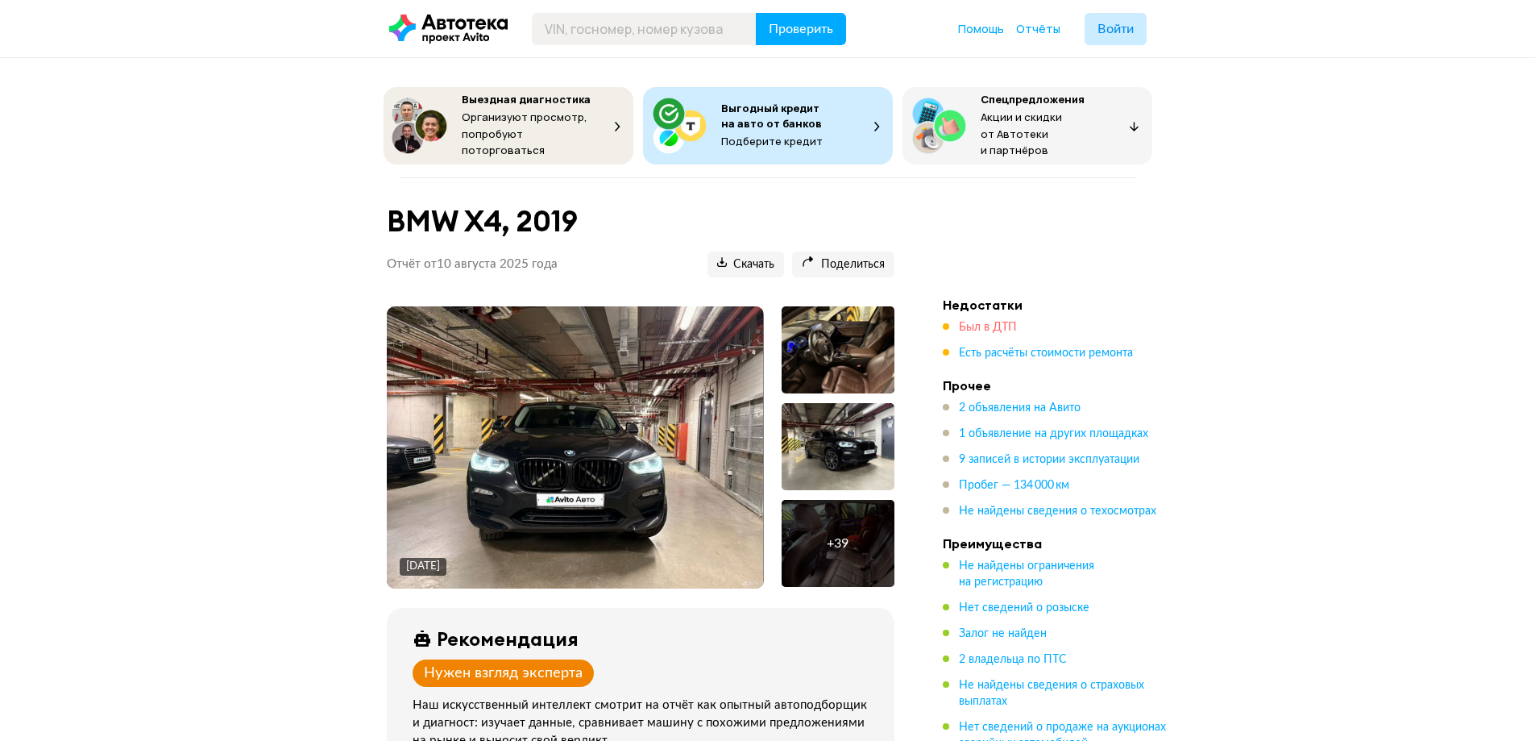
click at [997, 322] on span "Был в ДТП" at bounding box center [988, 327] width 58 height 11
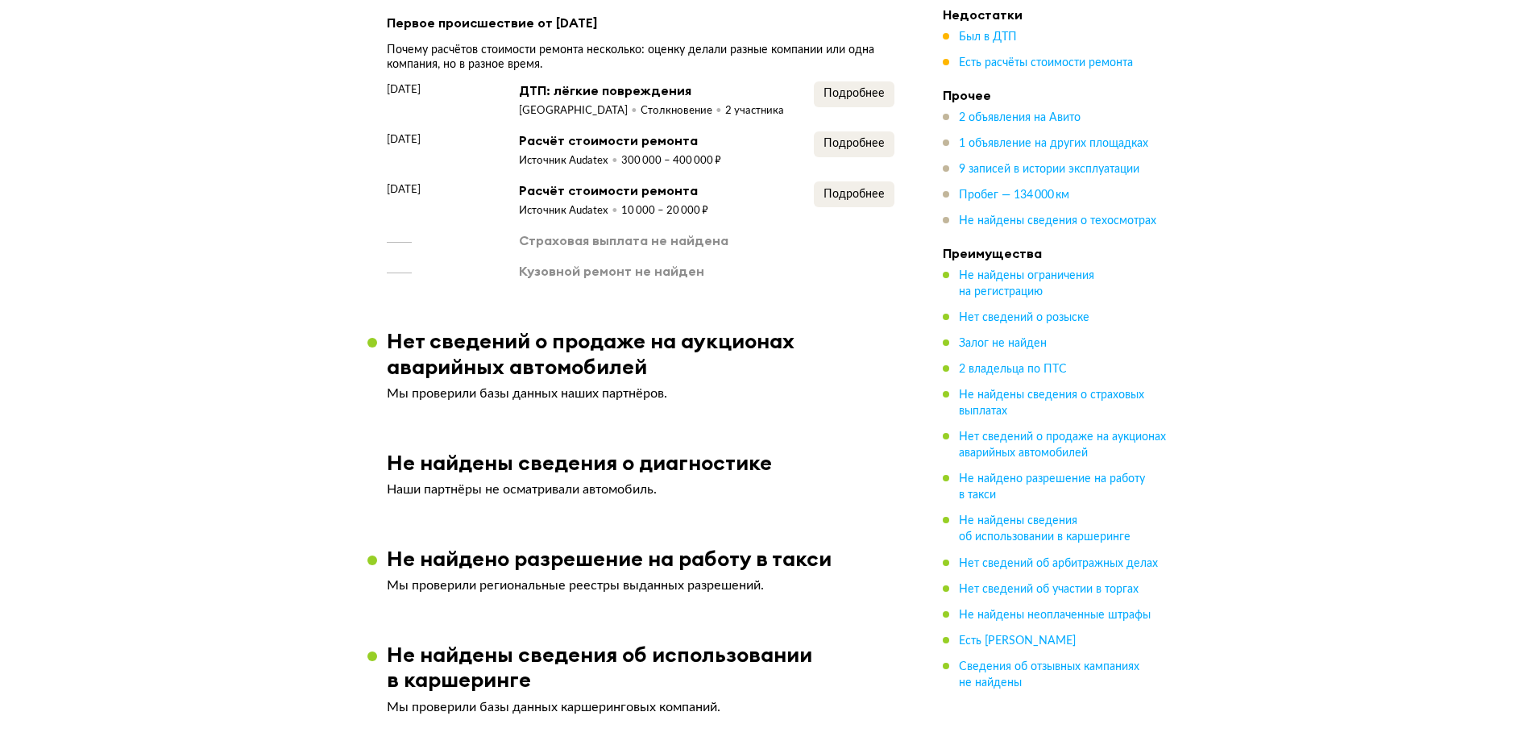
scroll to position [1951, 0]
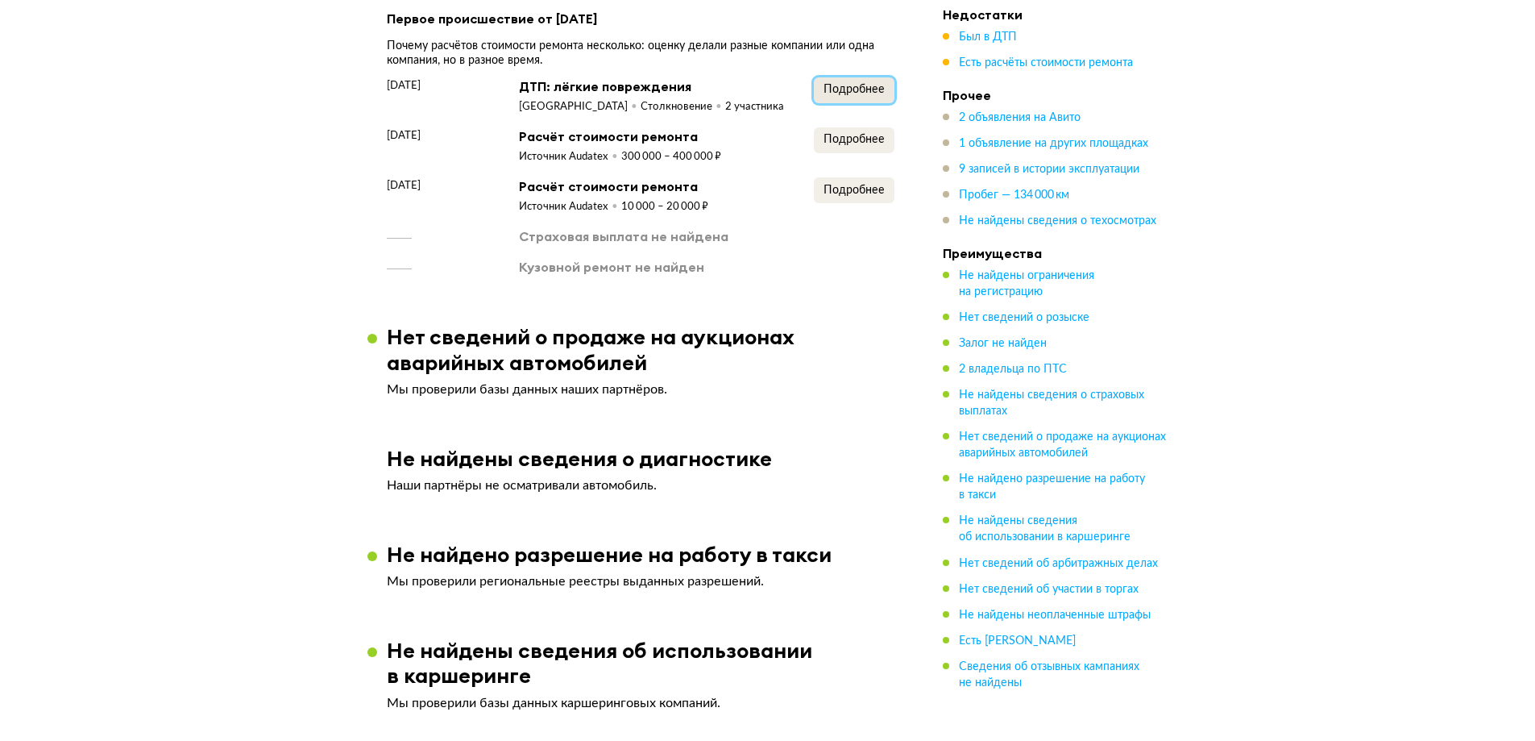
click at [867, 90] on span "Подробнее" at bounding box center [854, 89] width 61 height 11
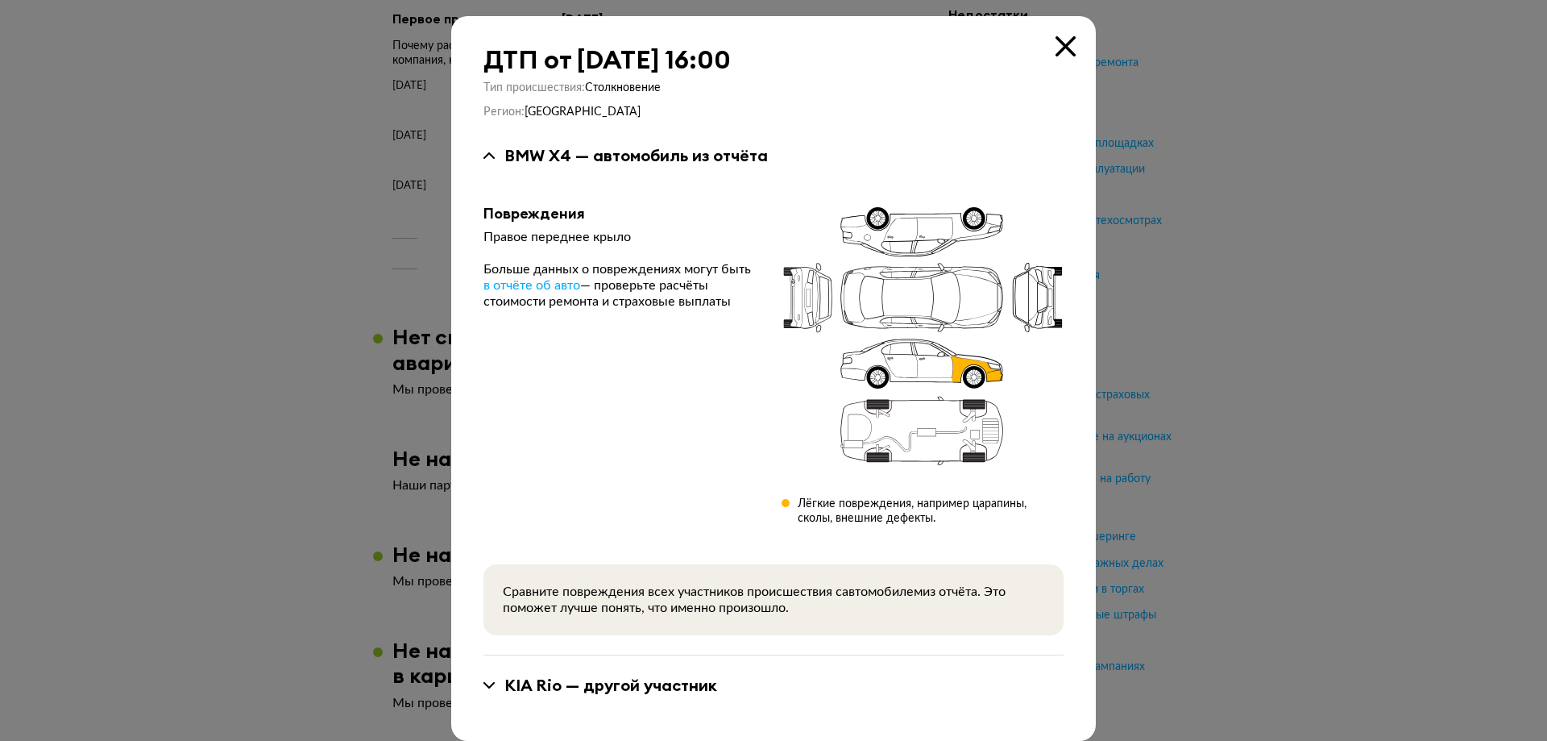
click at [1066, 46] on icon at bounding box center [1066, 46] width 20 height 20
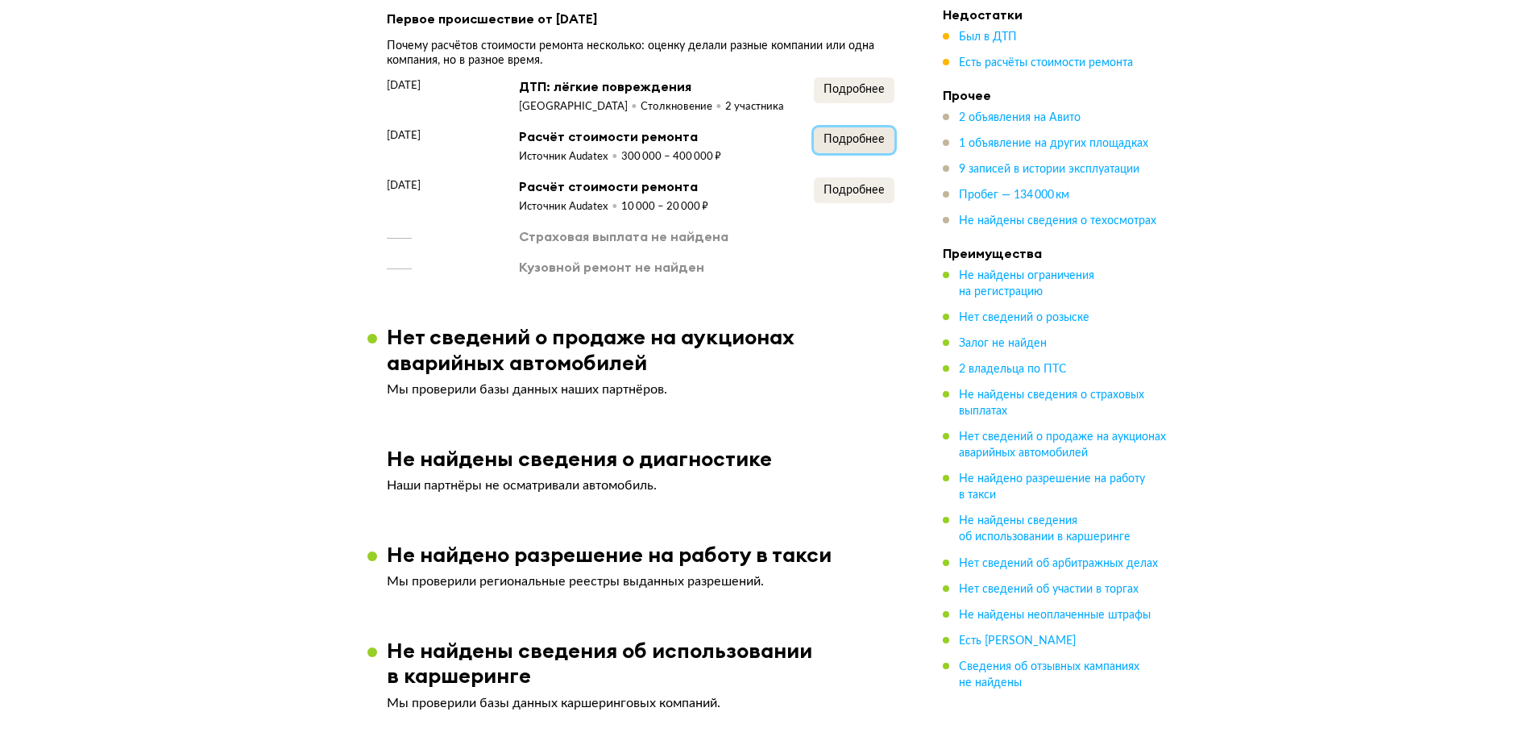
click at [825, 144] on button "Подробнее" at bounding box center [854, 140] width 81 height 26
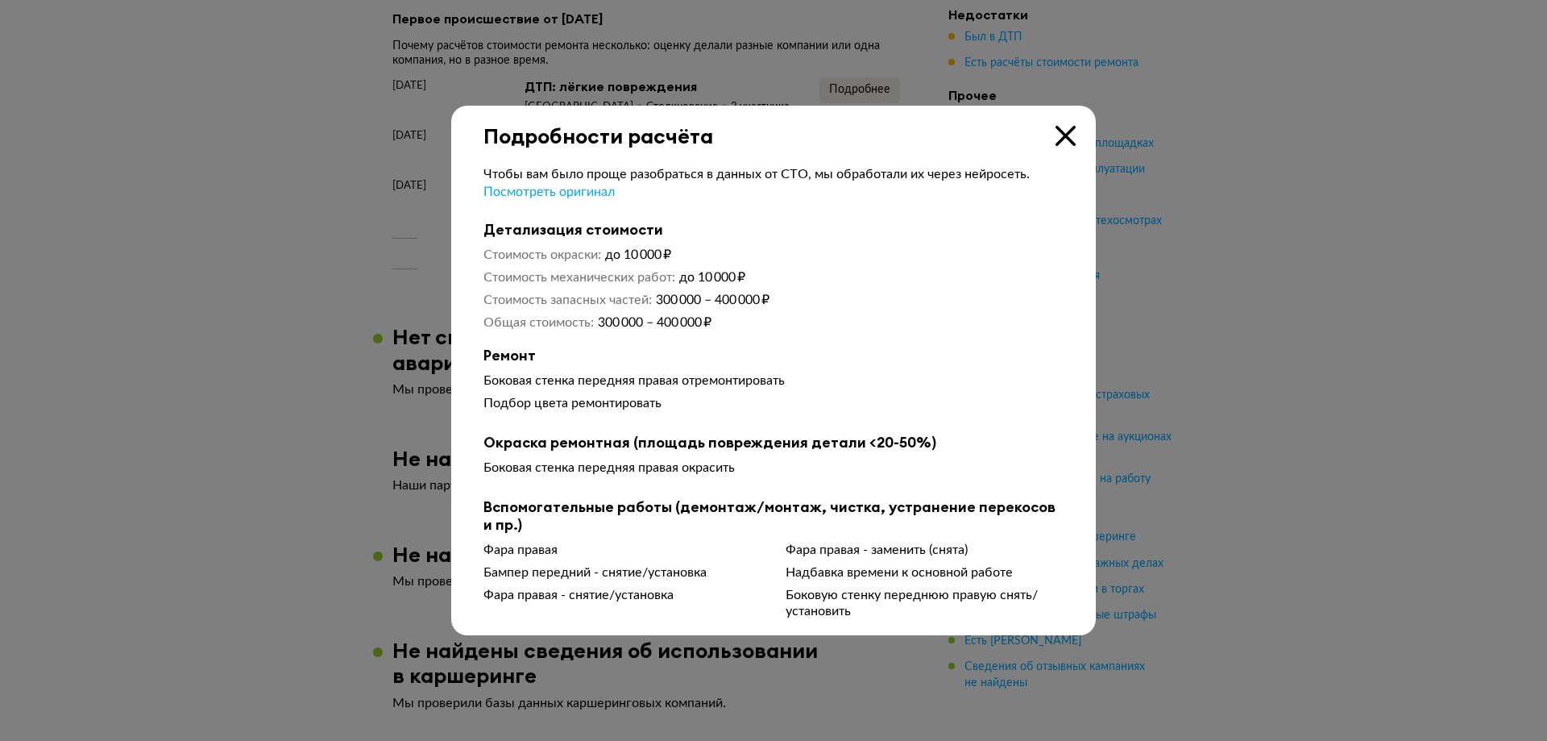
click at [1057, 138] on icon at bounding box center [1066, 136] width 20 height 20
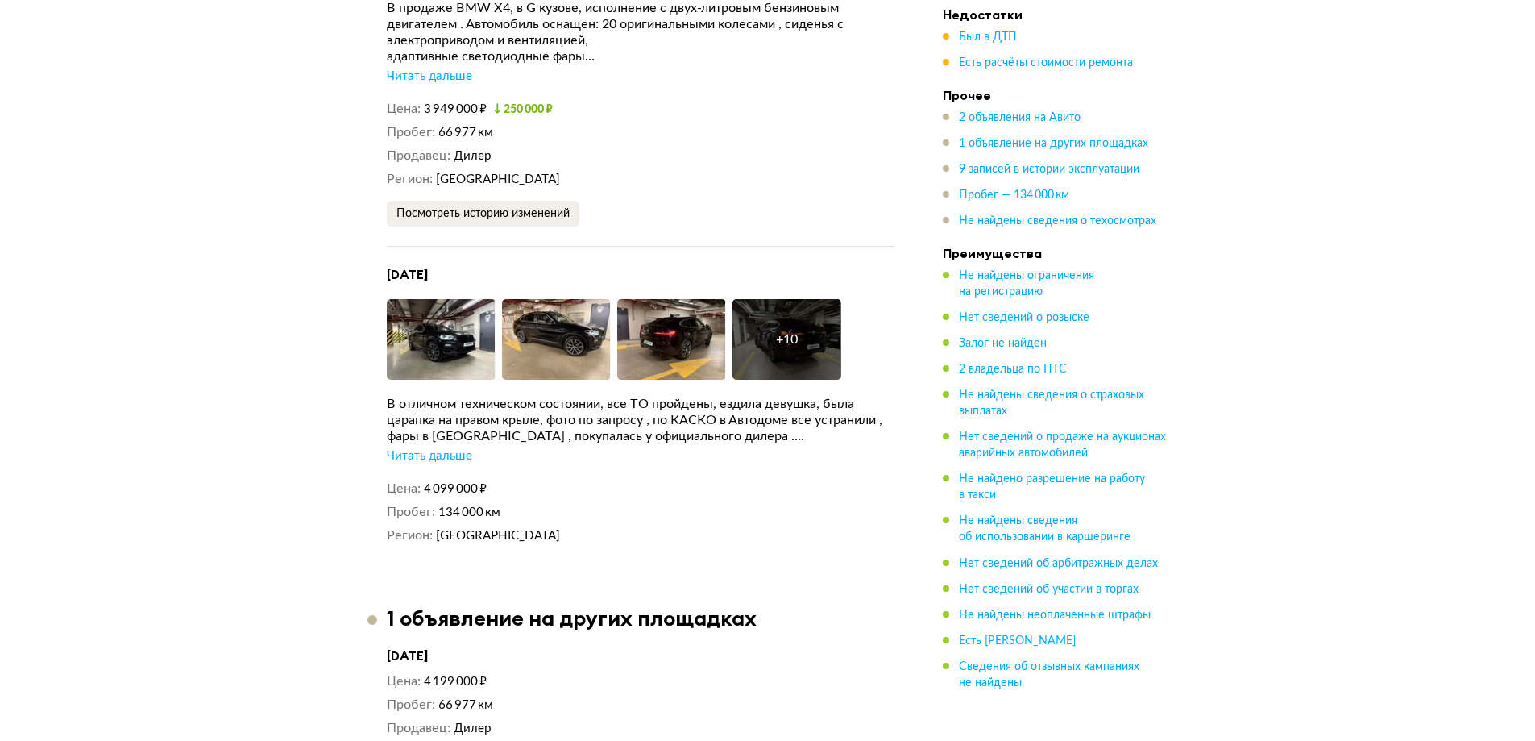
scroll to position [3240, 0]
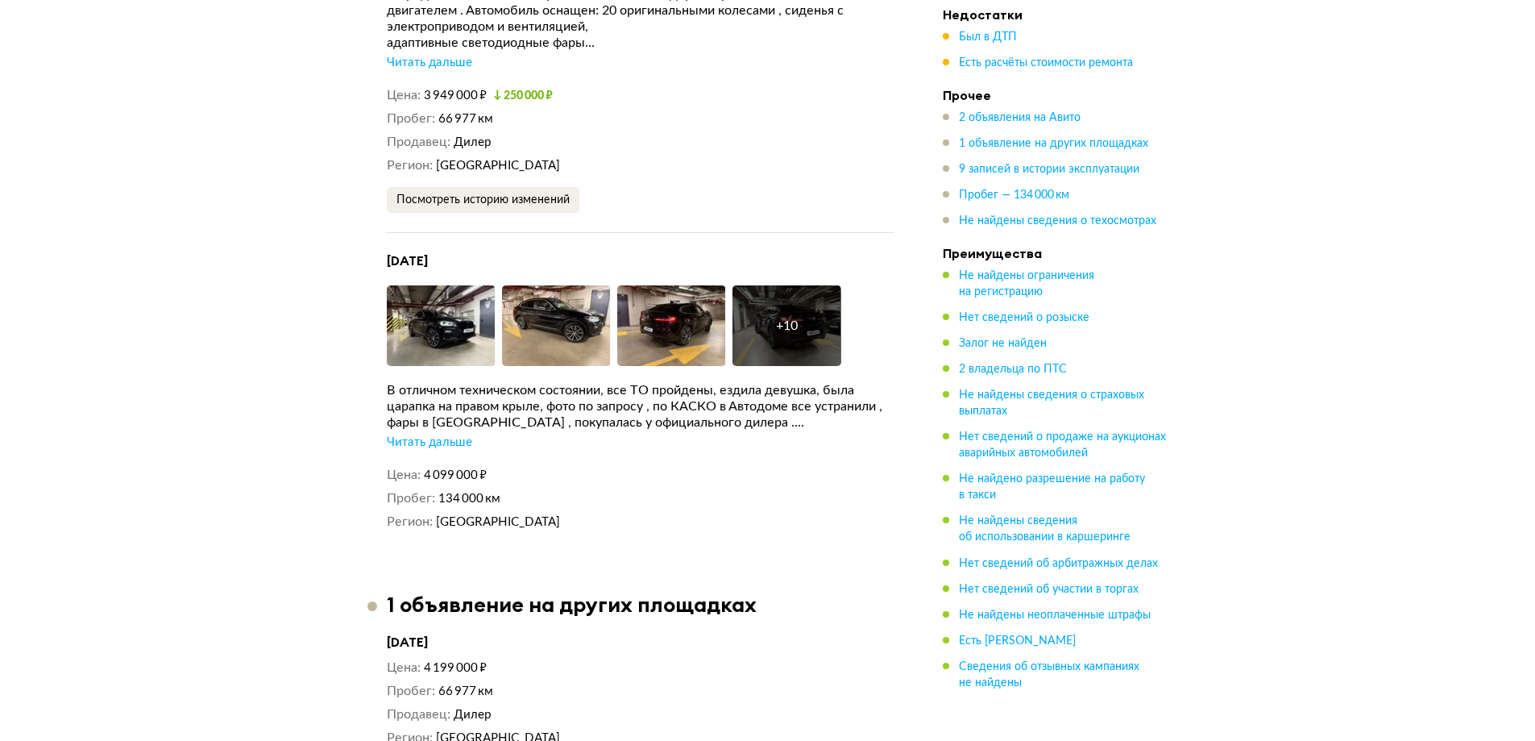
click at [443, 450] on div "Читать дальше" at bounding box center [429, 442] width 85 height 16
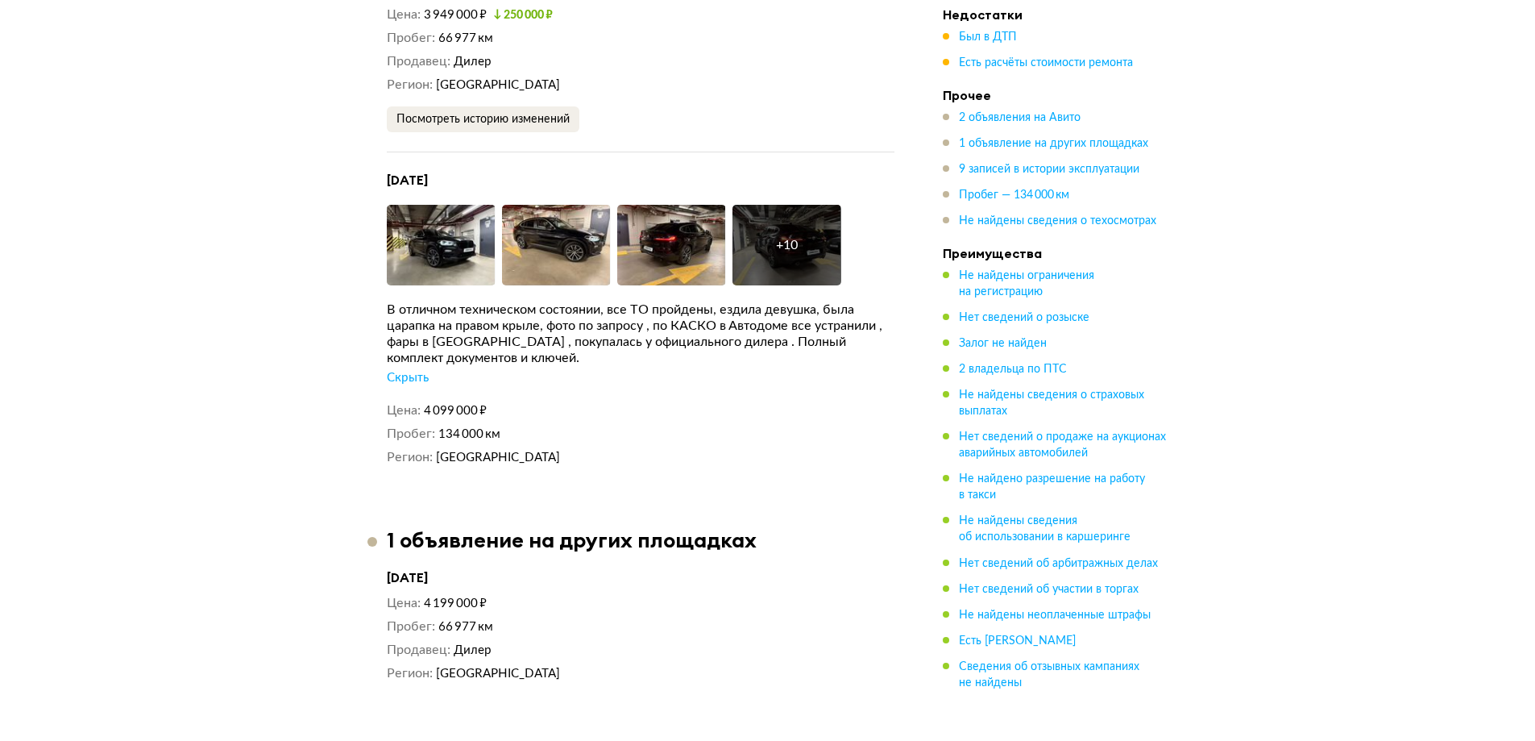
scroll to position [2918, 0]
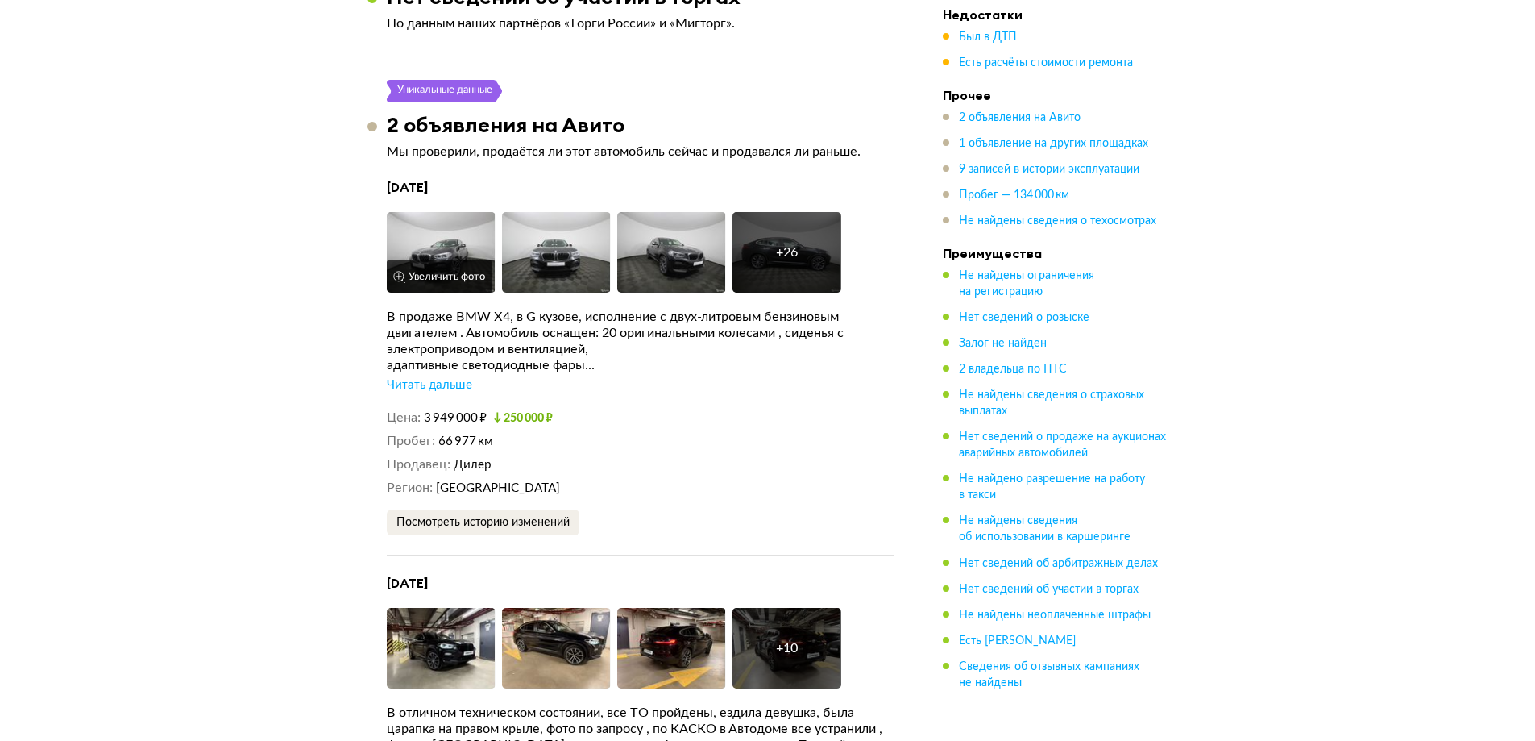
click at [458, 222] on img at bounding box center [441, 252] width 109 height 81
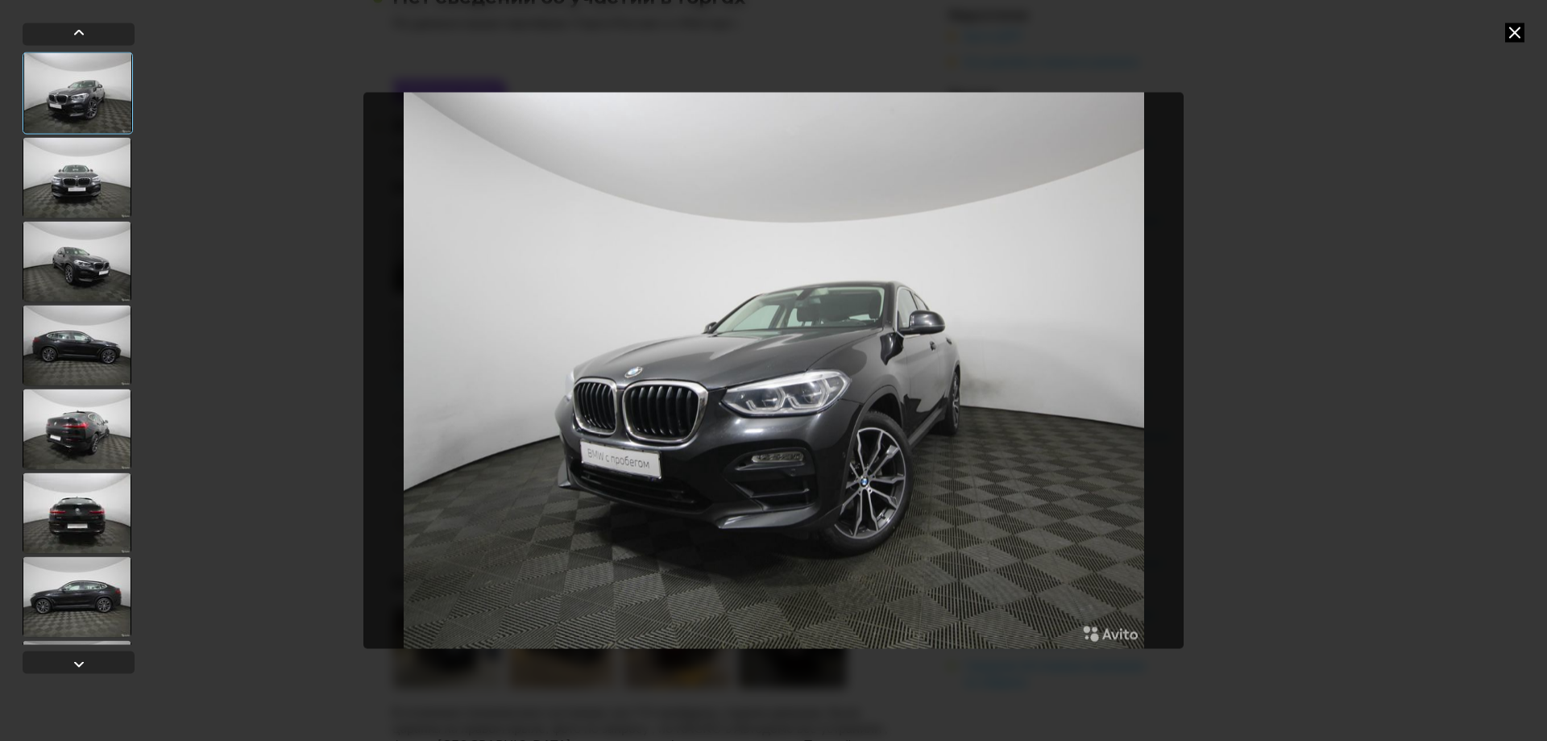
click at [37, 164] on div at bounding box center [77, 177] width 109 height 81
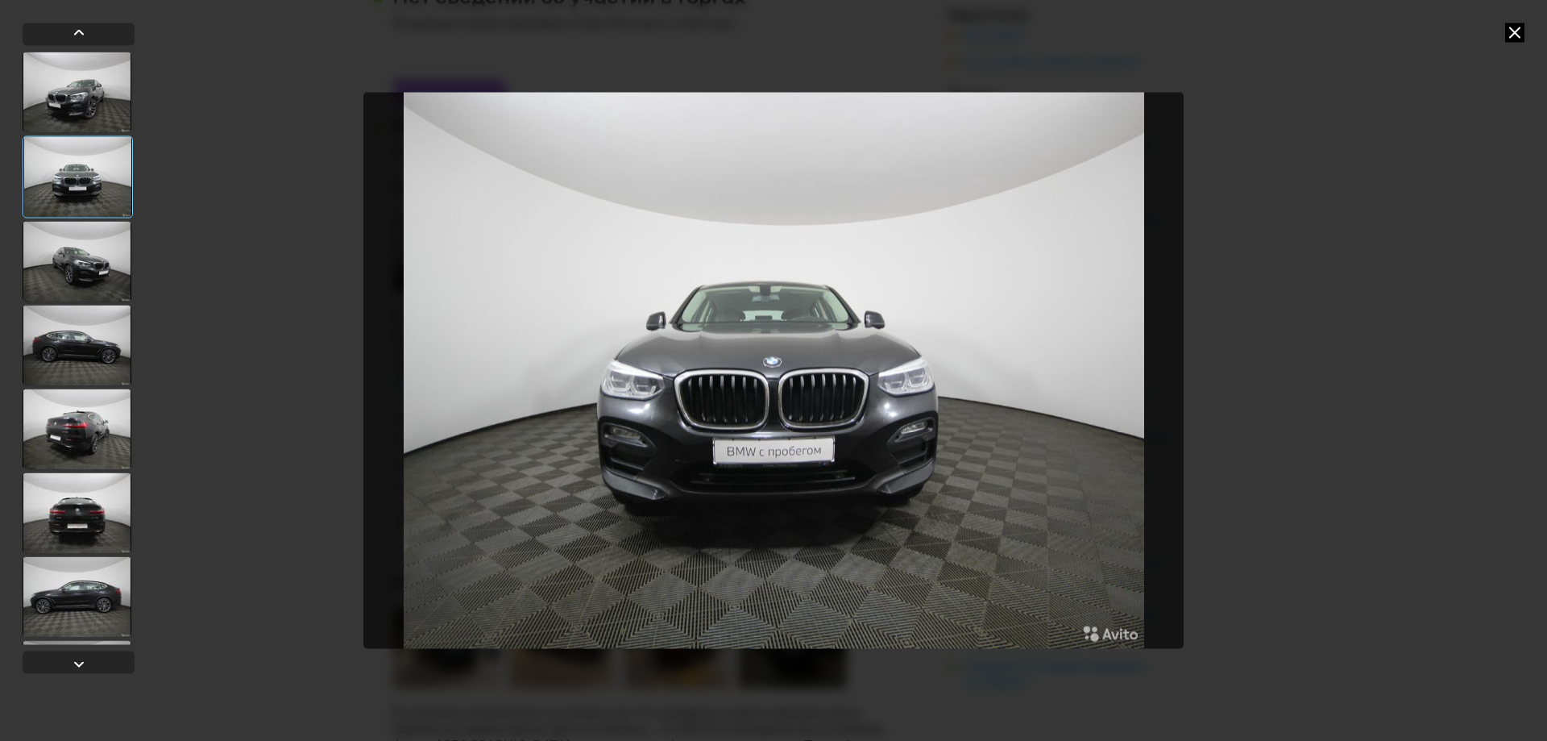
click at [60, 341] on div at bounding box center [77, 345] width 109 height 81
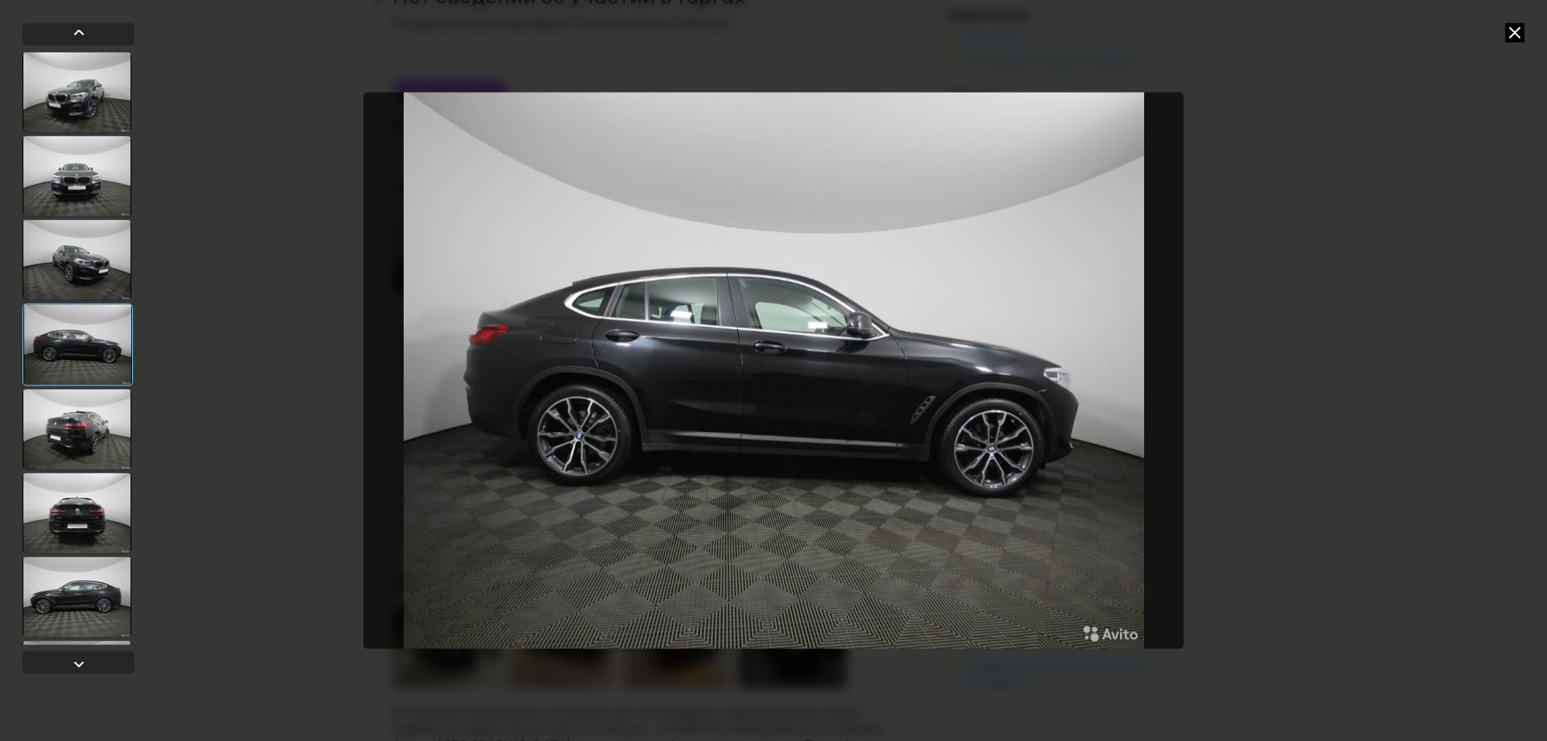
click at [77, 412] on div at bounding box center [77, 428] width 109 height 81
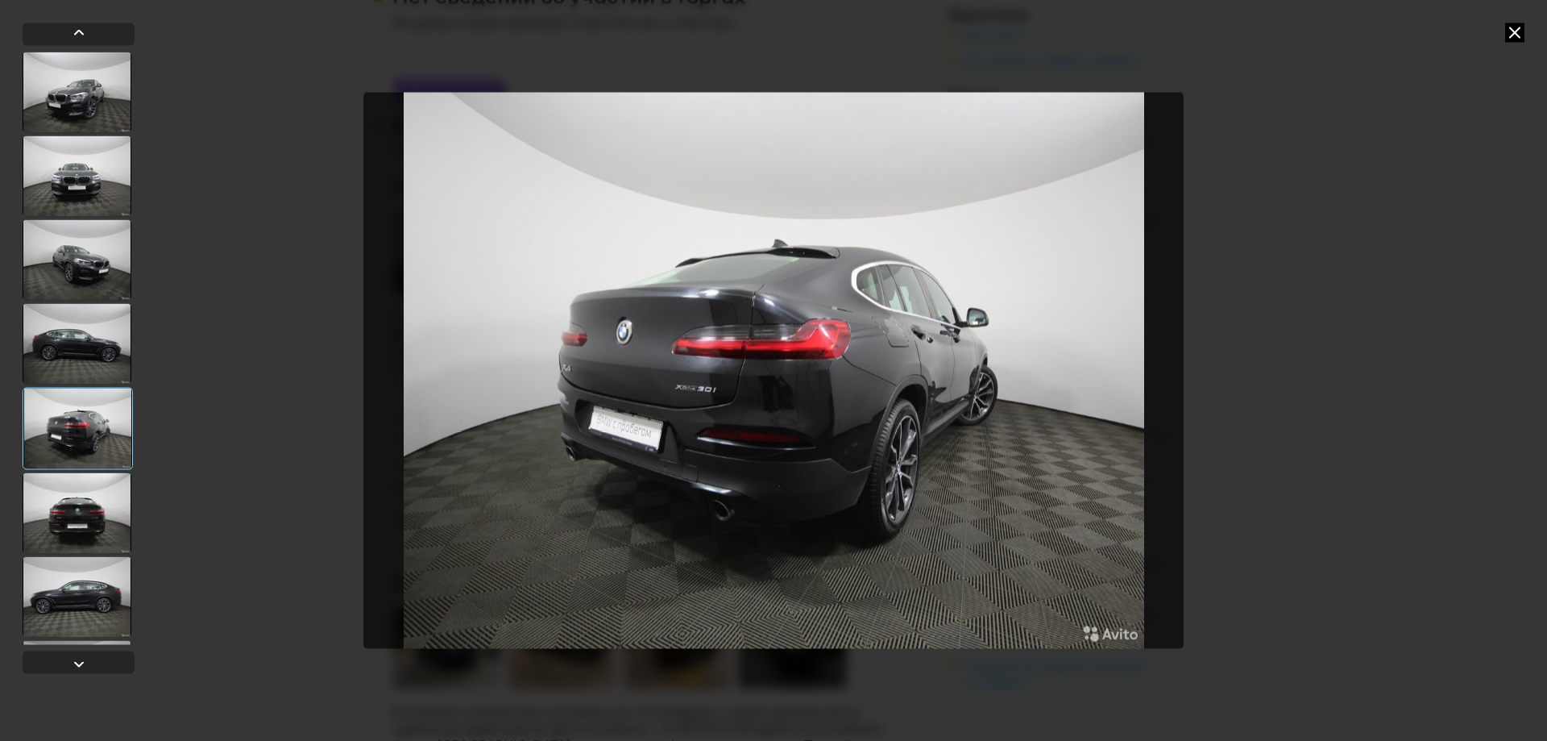
click at [70, 501] on div at bounding box center [77, 512] width 109 height 81
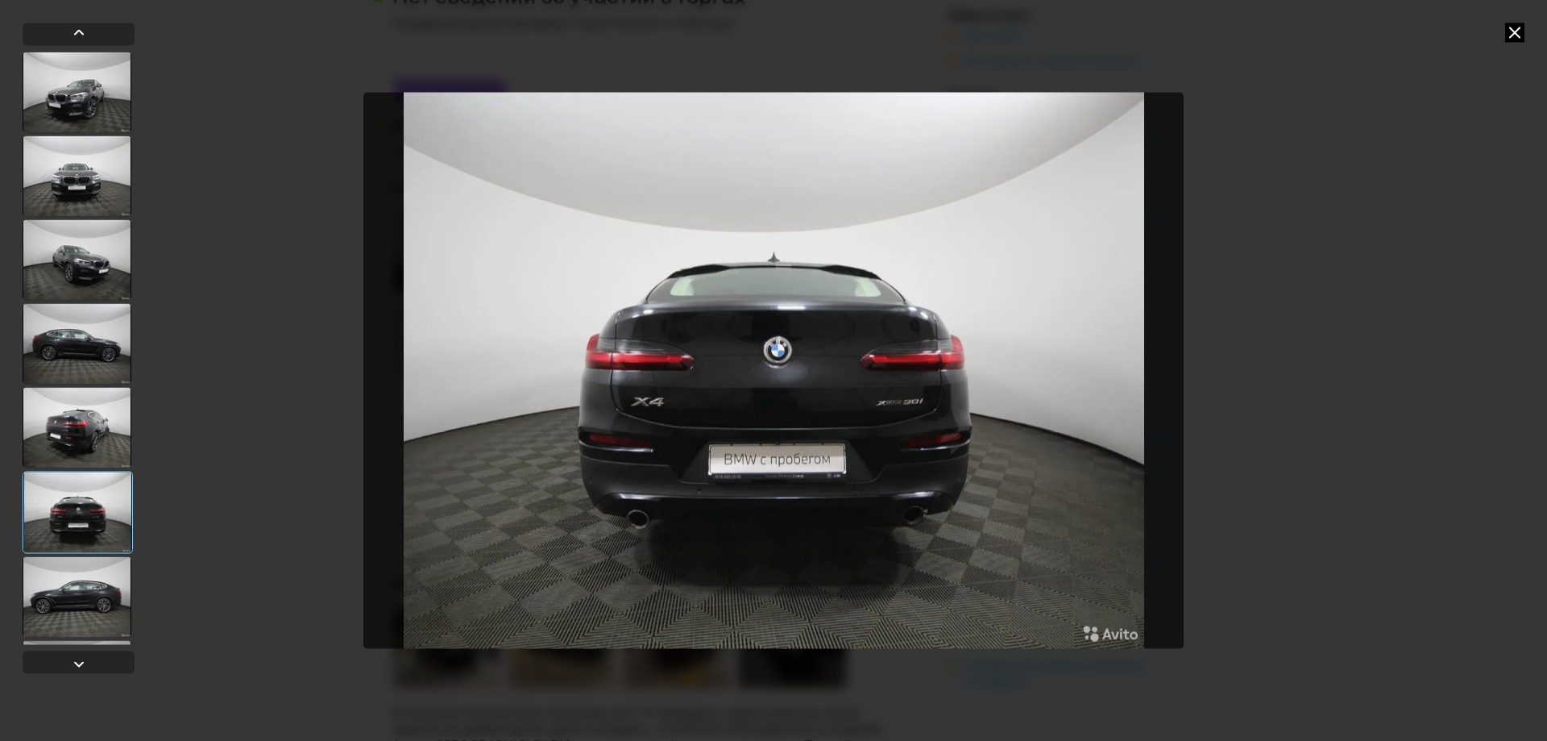
click at [1512, 37] on icon at bounding box center [1514, 32] width 19 height 19
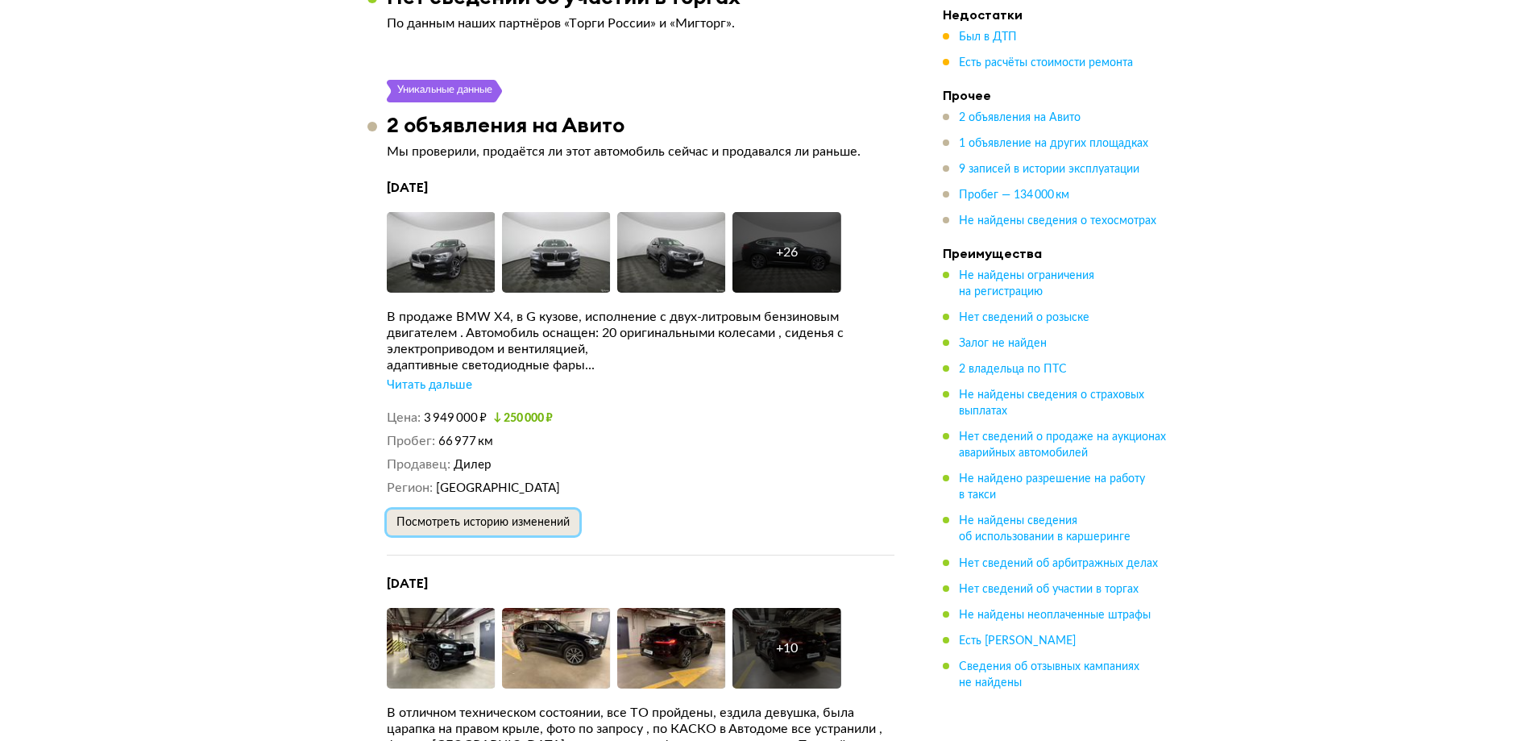
click at [487, 528] on span "Посмотреть историю изменений" at bounding box center [482, 522] width 173 height 11
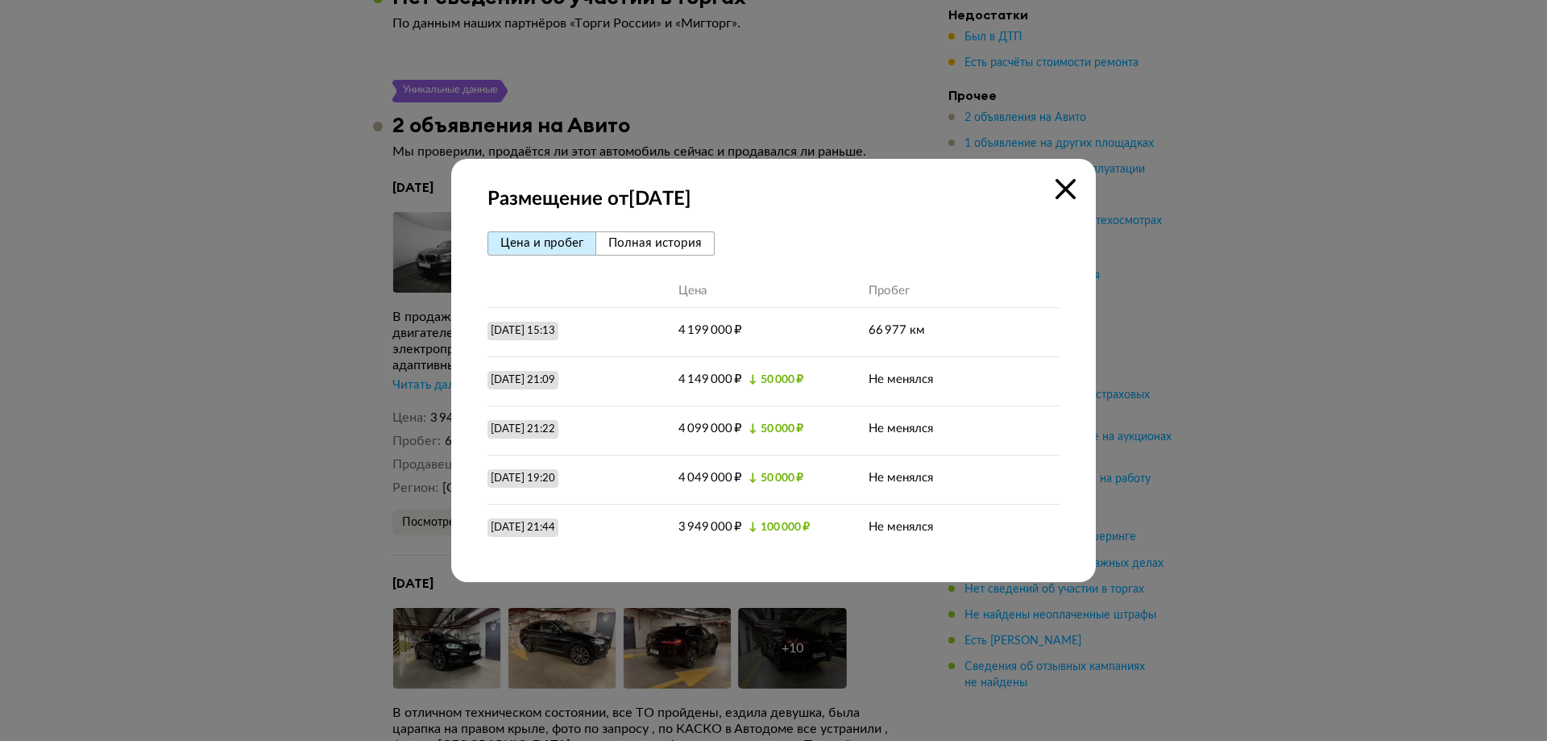
click at [1061, 186] on icon at bounding box center [1066, 189] width 20 height 20
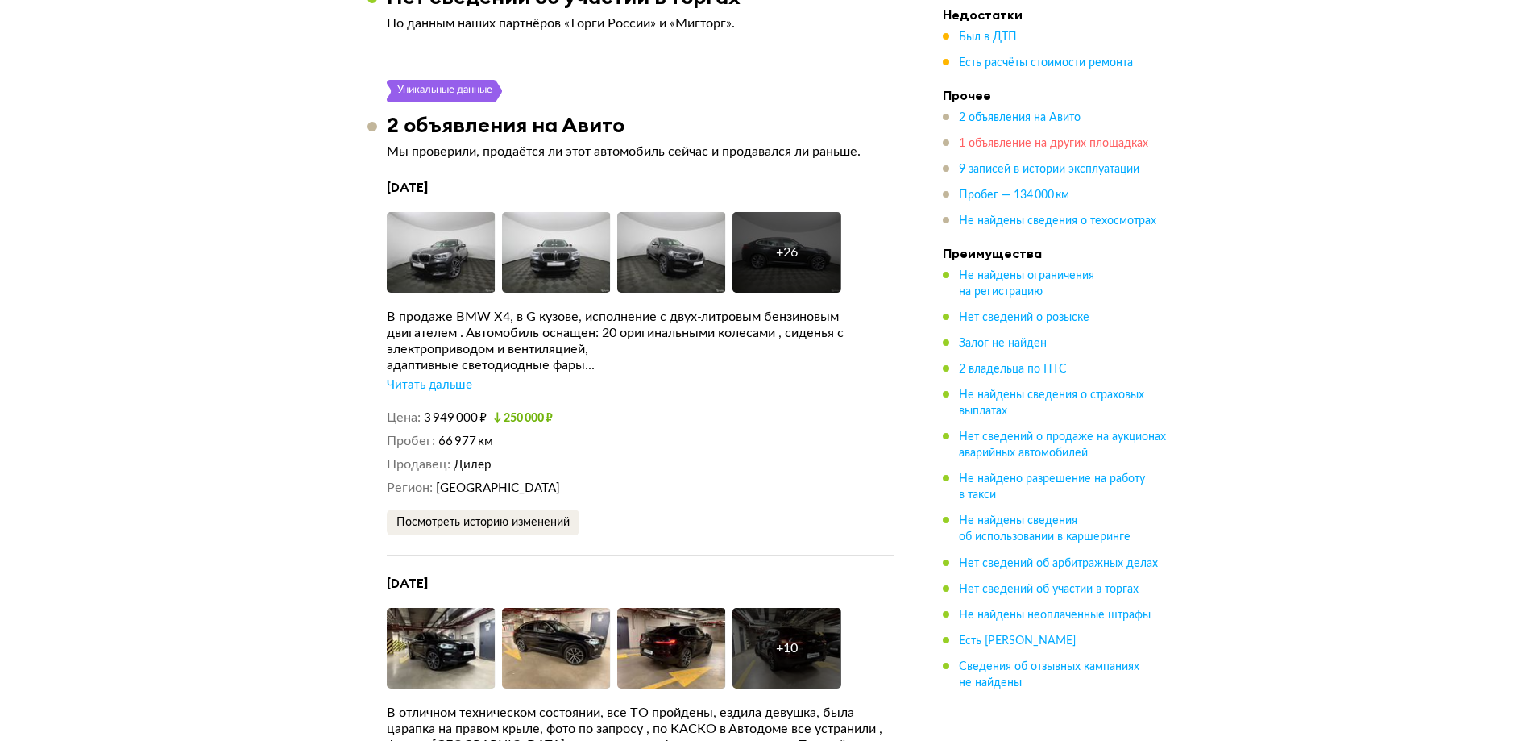
click at [1031, 143] on span "1 объявление на других площадках" at bounding box center [1053, 143] width 189 height 11
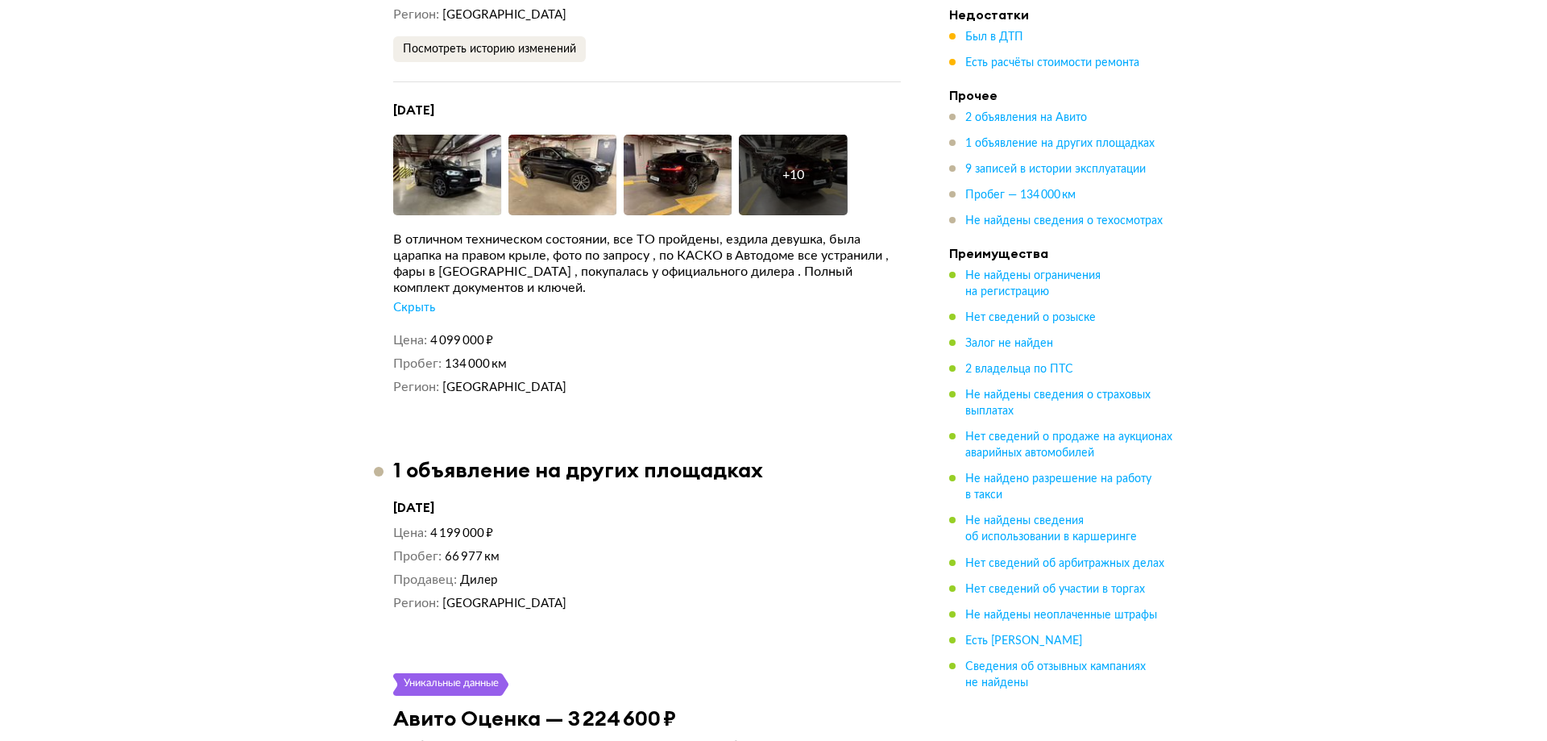
scroll to position [3048, 0]
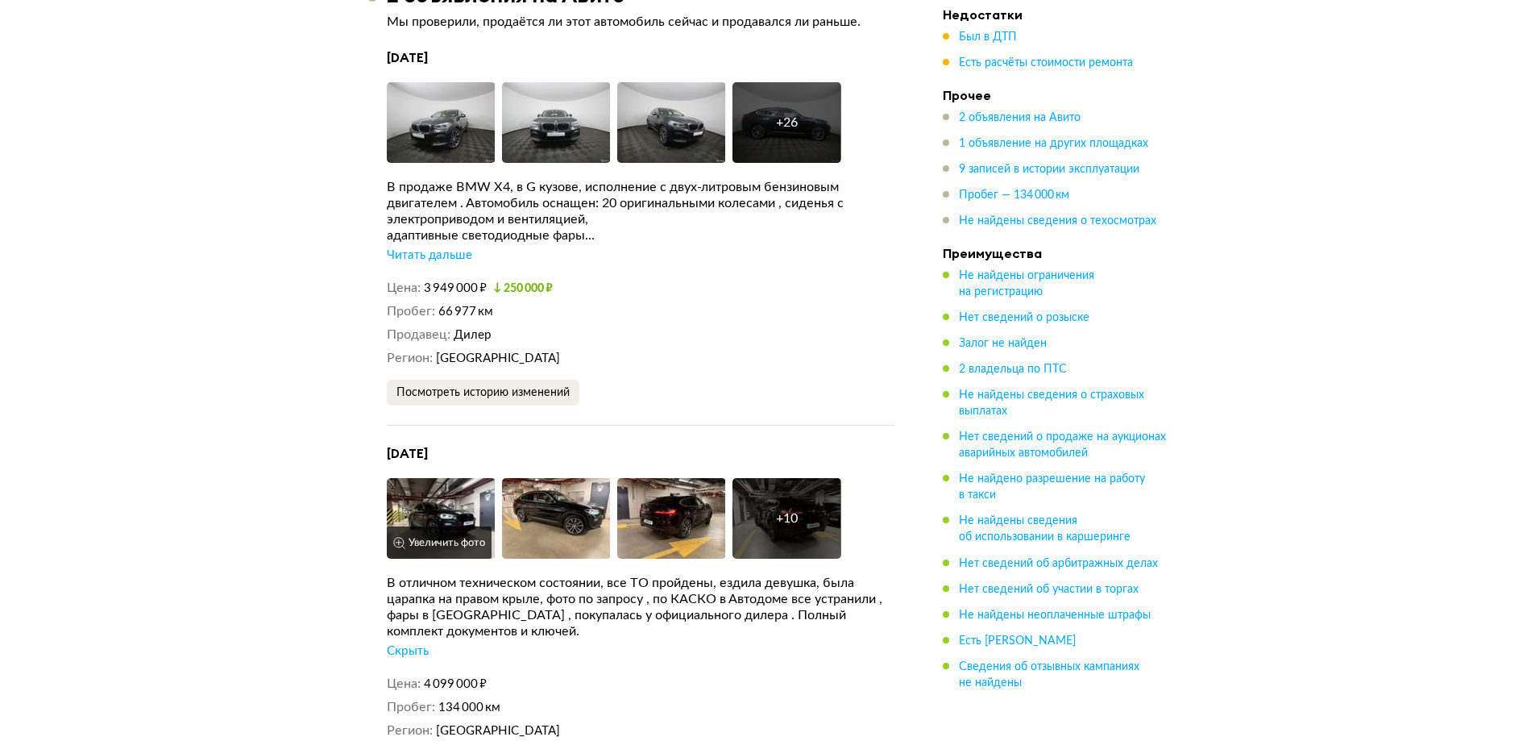
click at [446, 496] on img at bounding box center [441, 518] width 109 height 81
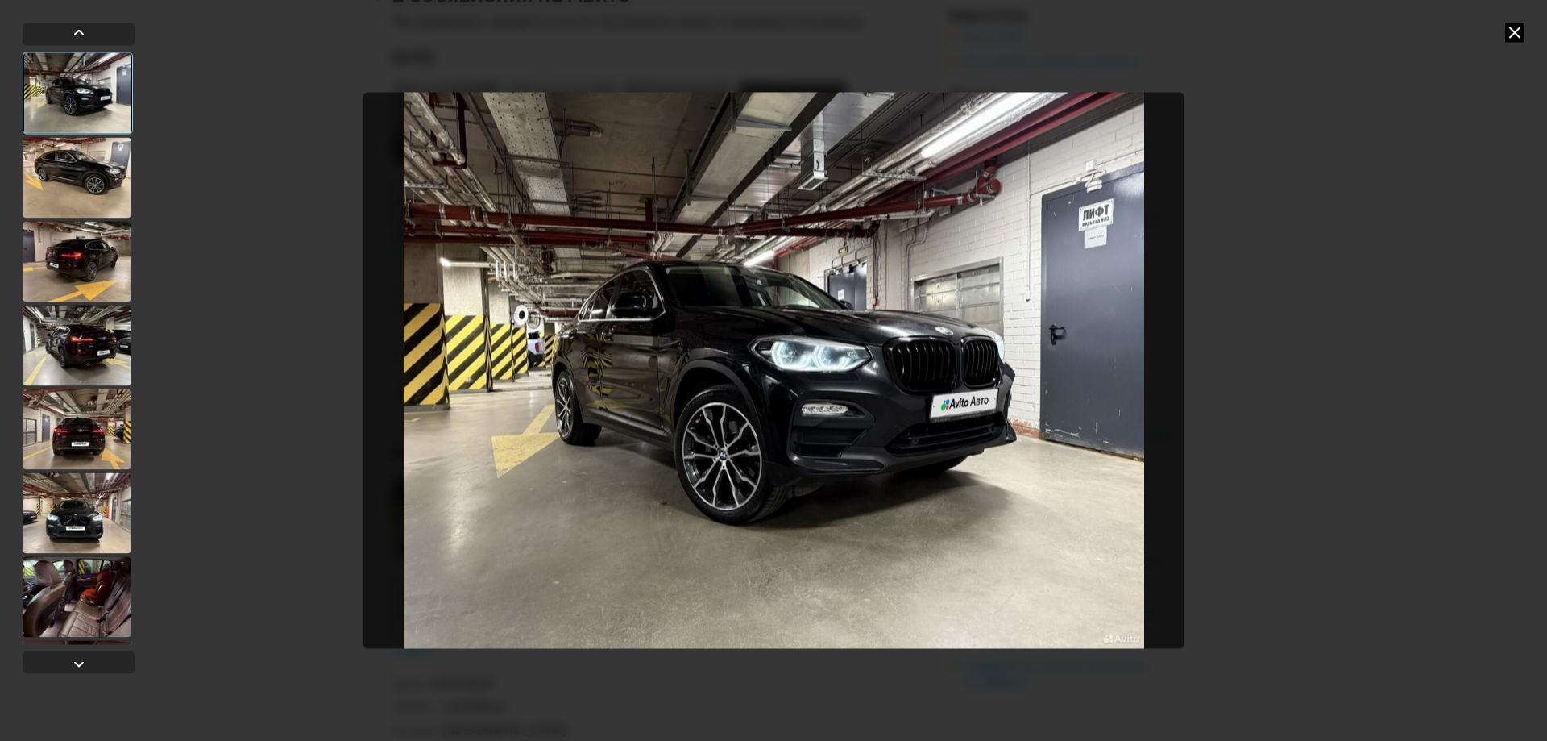
click at [95, 175] on div at bounding box center [77, 177] width 109 height 81
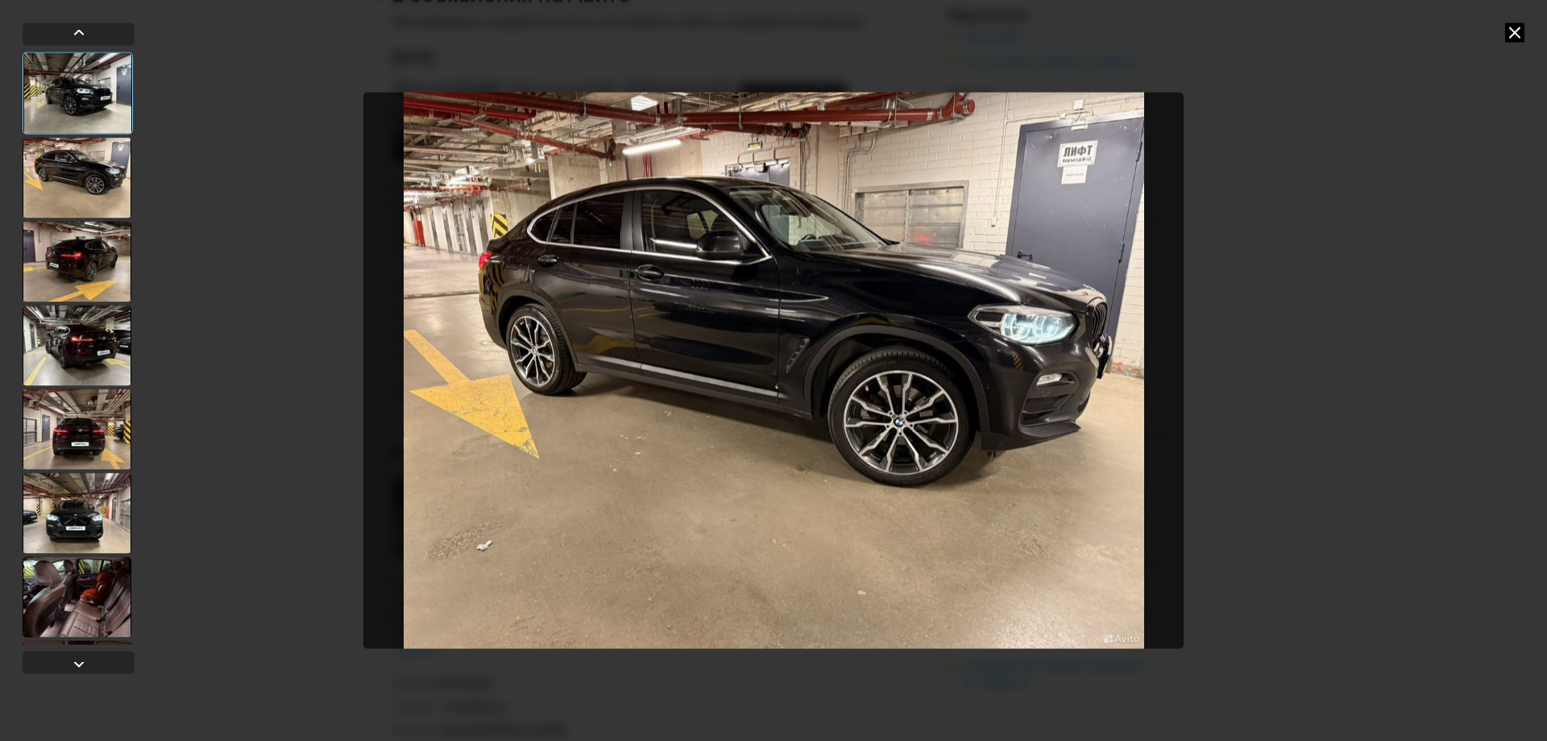
click at [82, 278] on div at bounding box center [77, 261] width 109 height 81
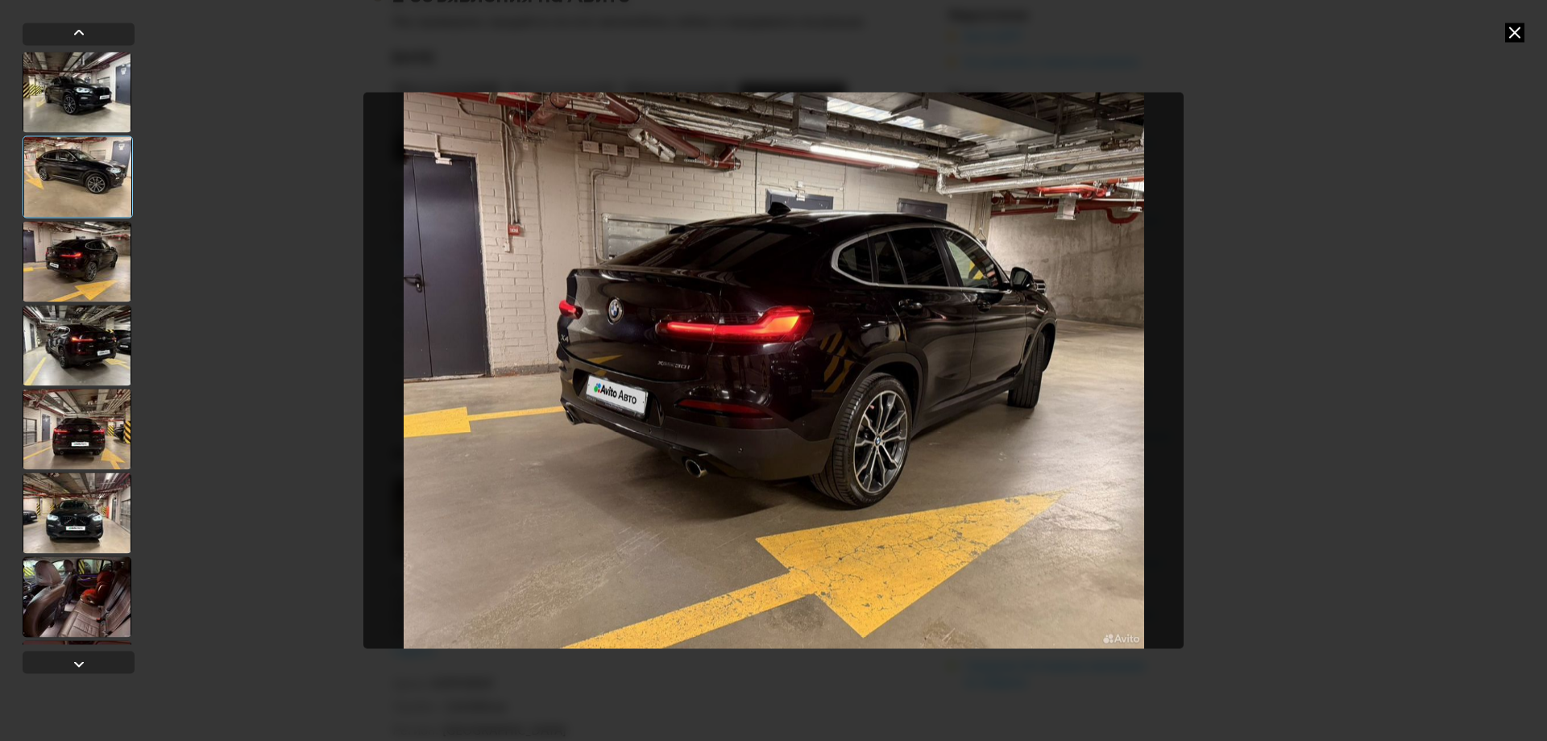
click at [89, 347] on div at bounding box center [77, 345] width 109 height 81
click at [76, 620] on div at bounding box center [77, 596] width 109 height 81
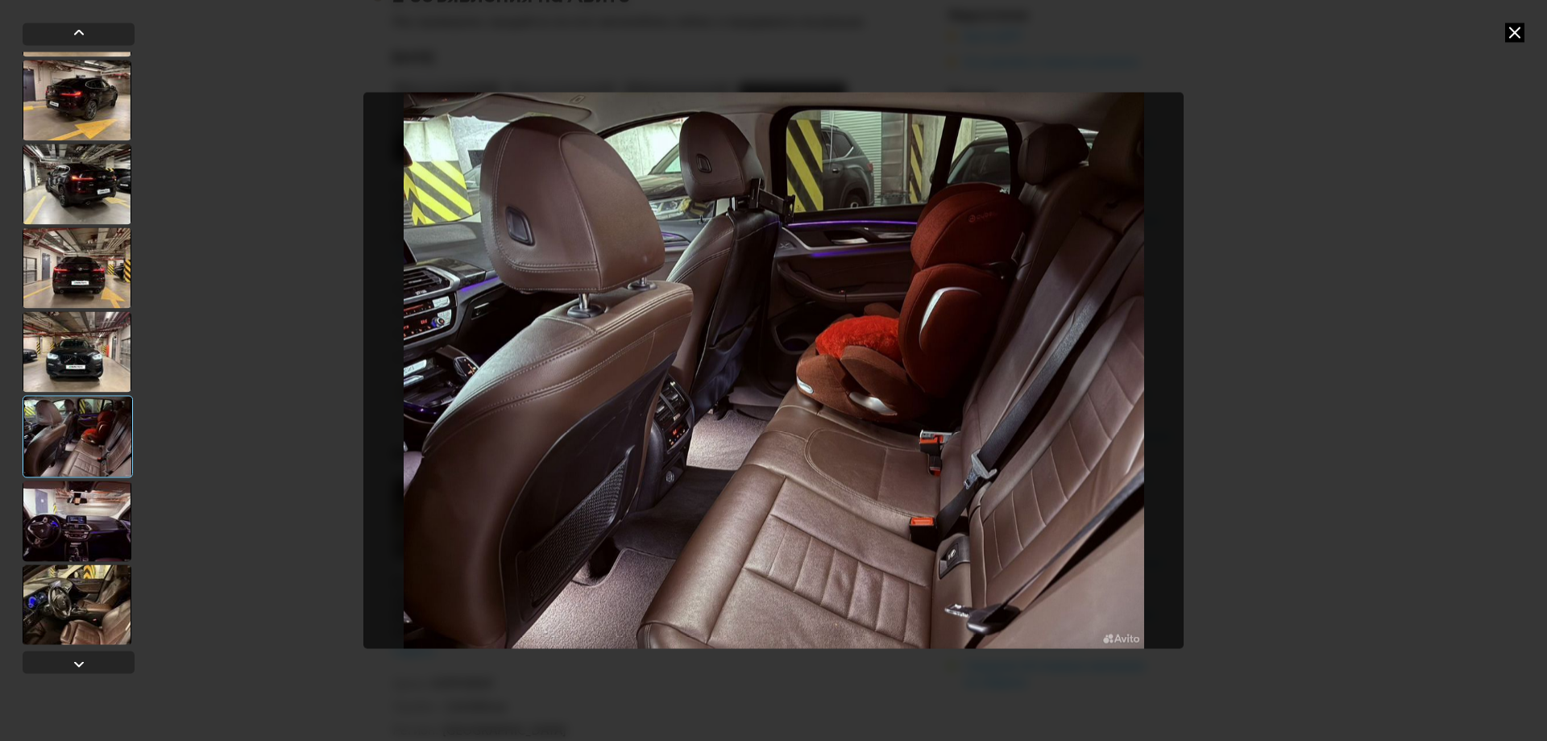
scroll to position [161, 0]
click at [85, 517] on div at bounding box center [77, 519] width 109 height 81
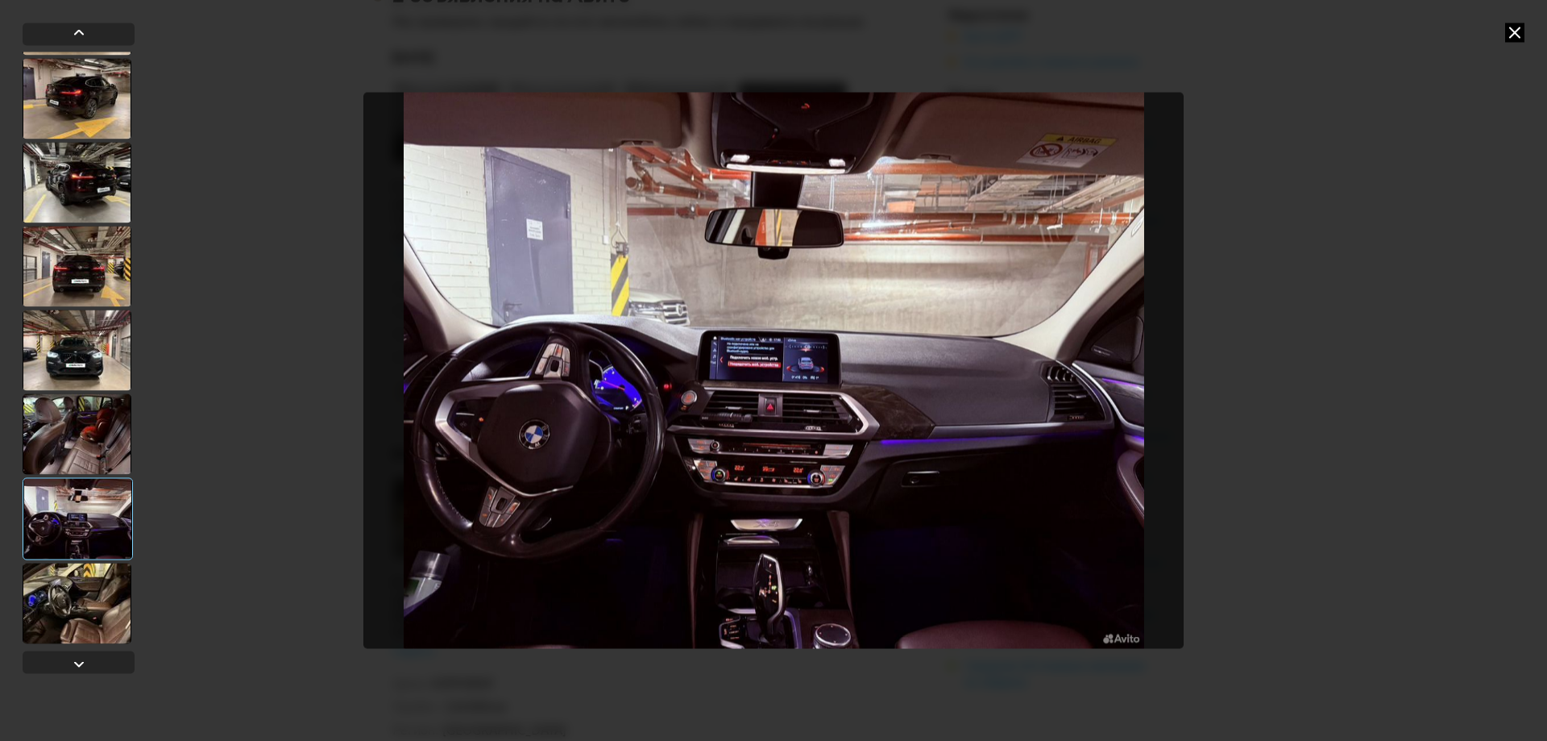
click at [85, 574] on div at bounding box center [77, 602] width 109 height 81
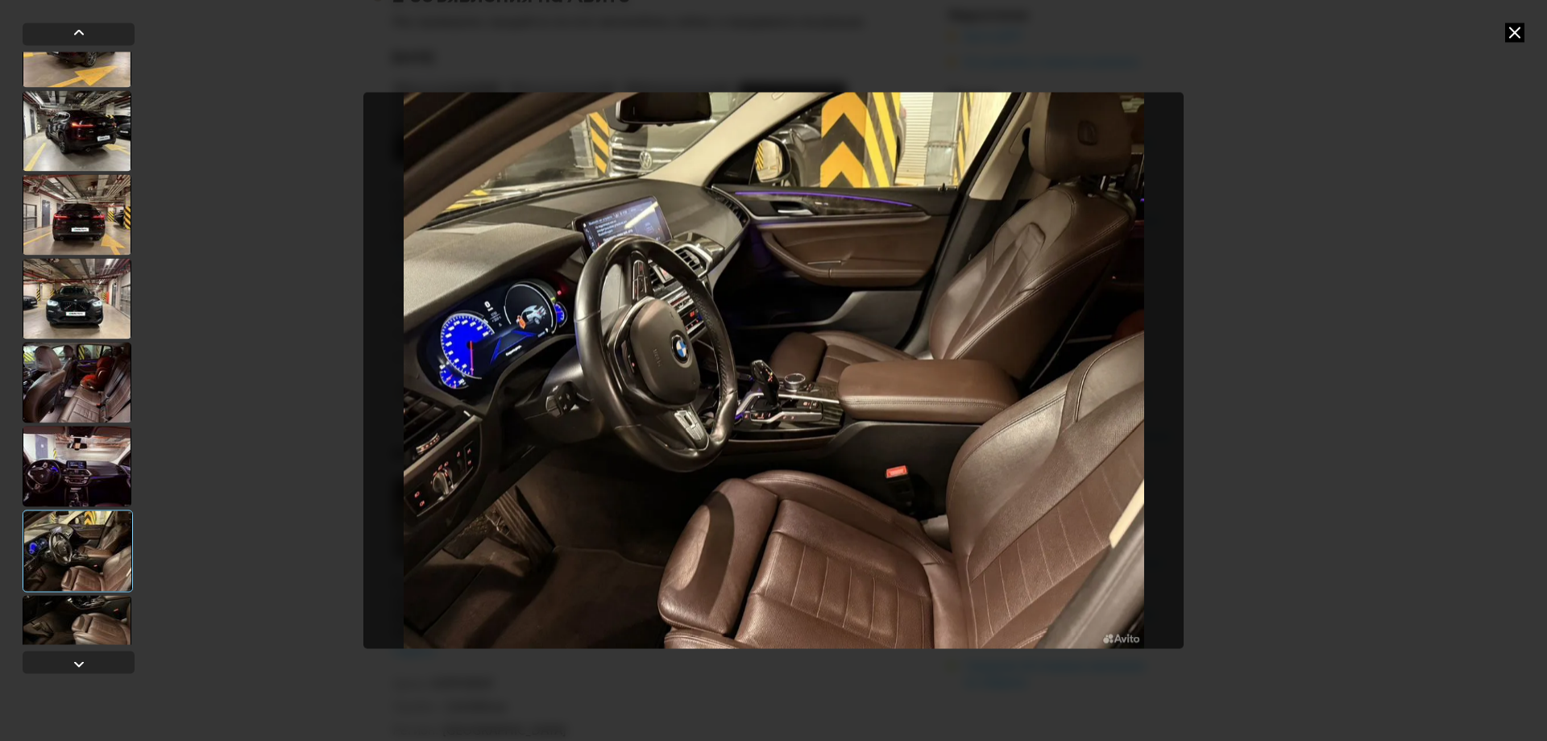
scroll to position [242, 0]
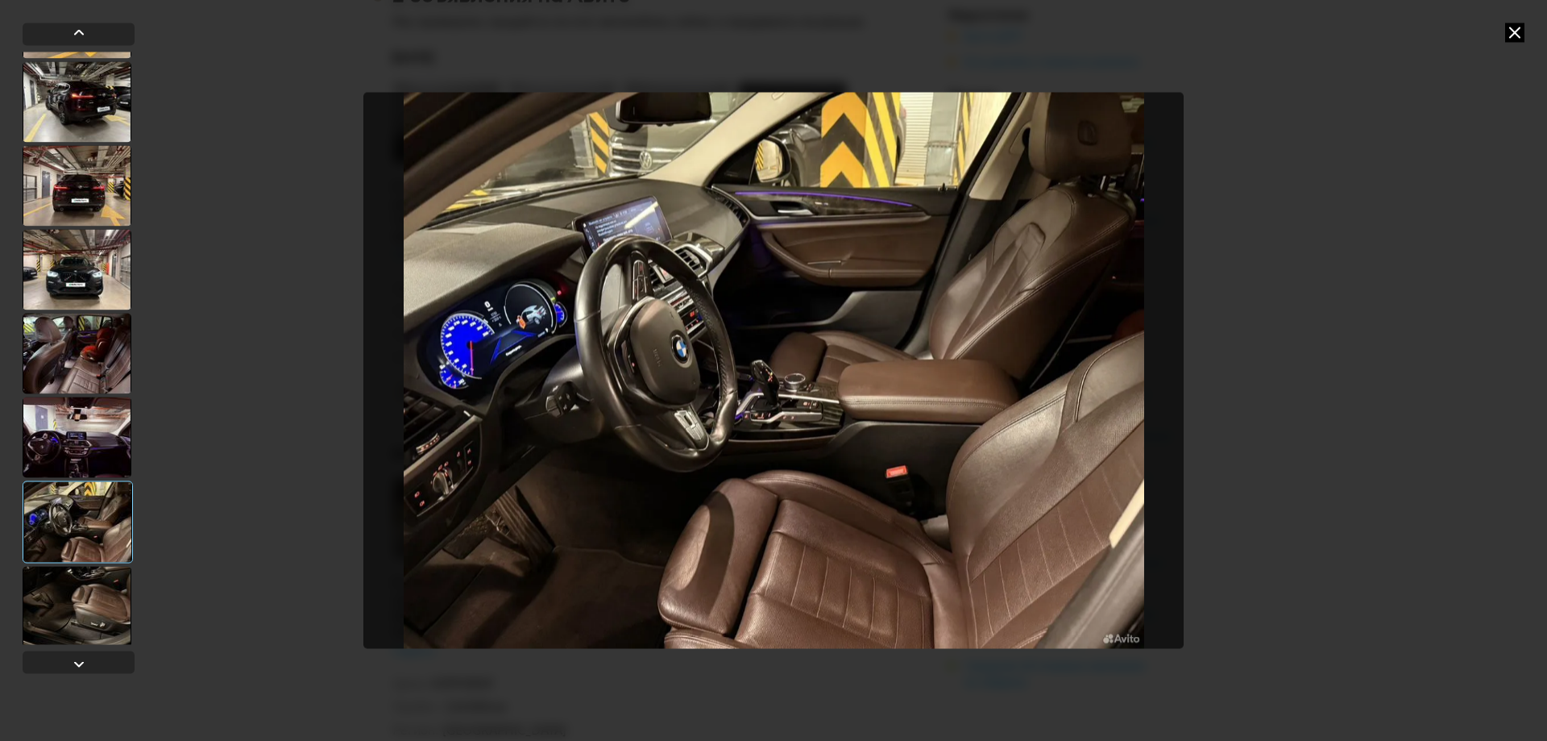
click at [82, 582] on div at bounding box center [77, 606] width 109 height 81
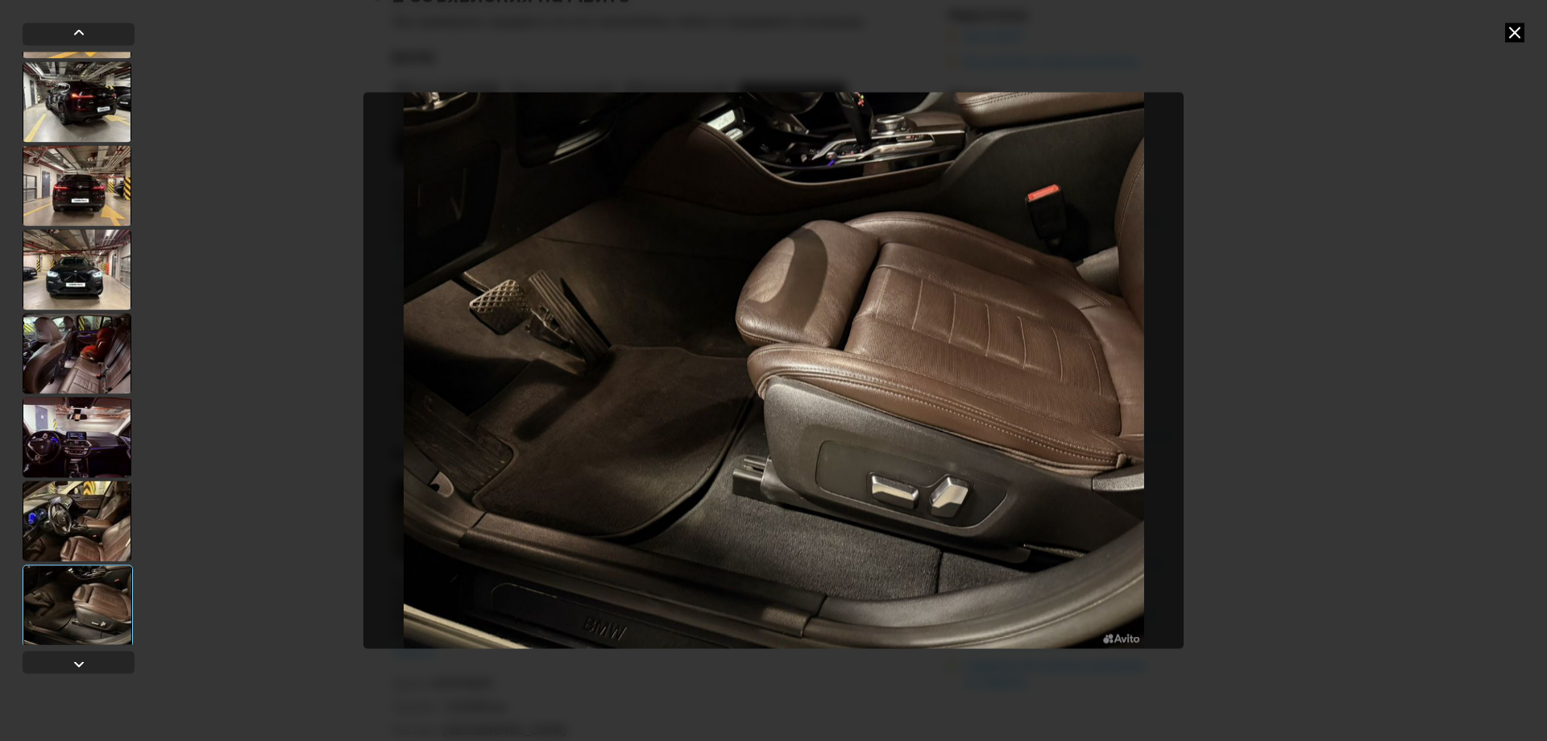
scroll to position [403, 0]
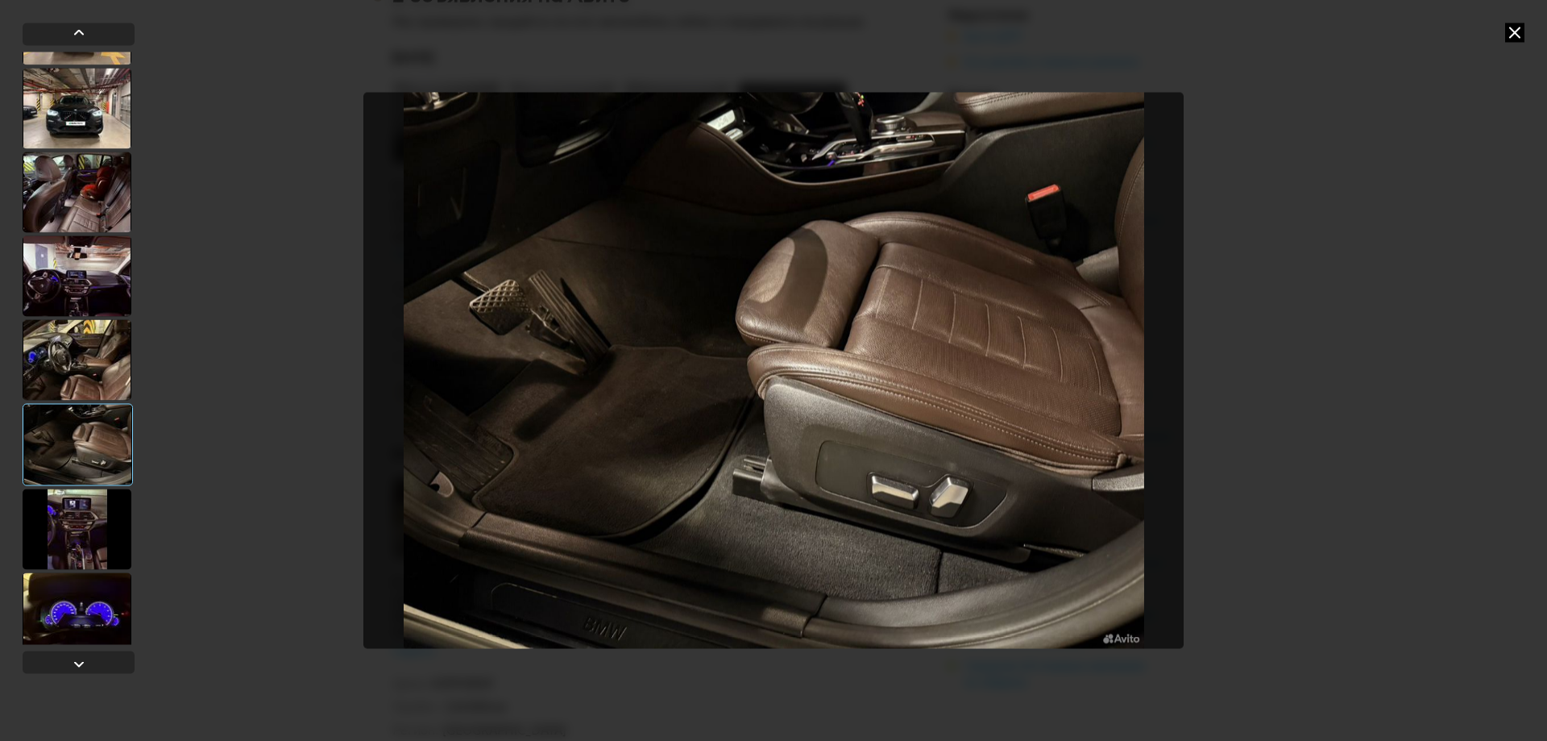
click at [104, 504] on div at bounding box center [77, 528] width 109 height 81
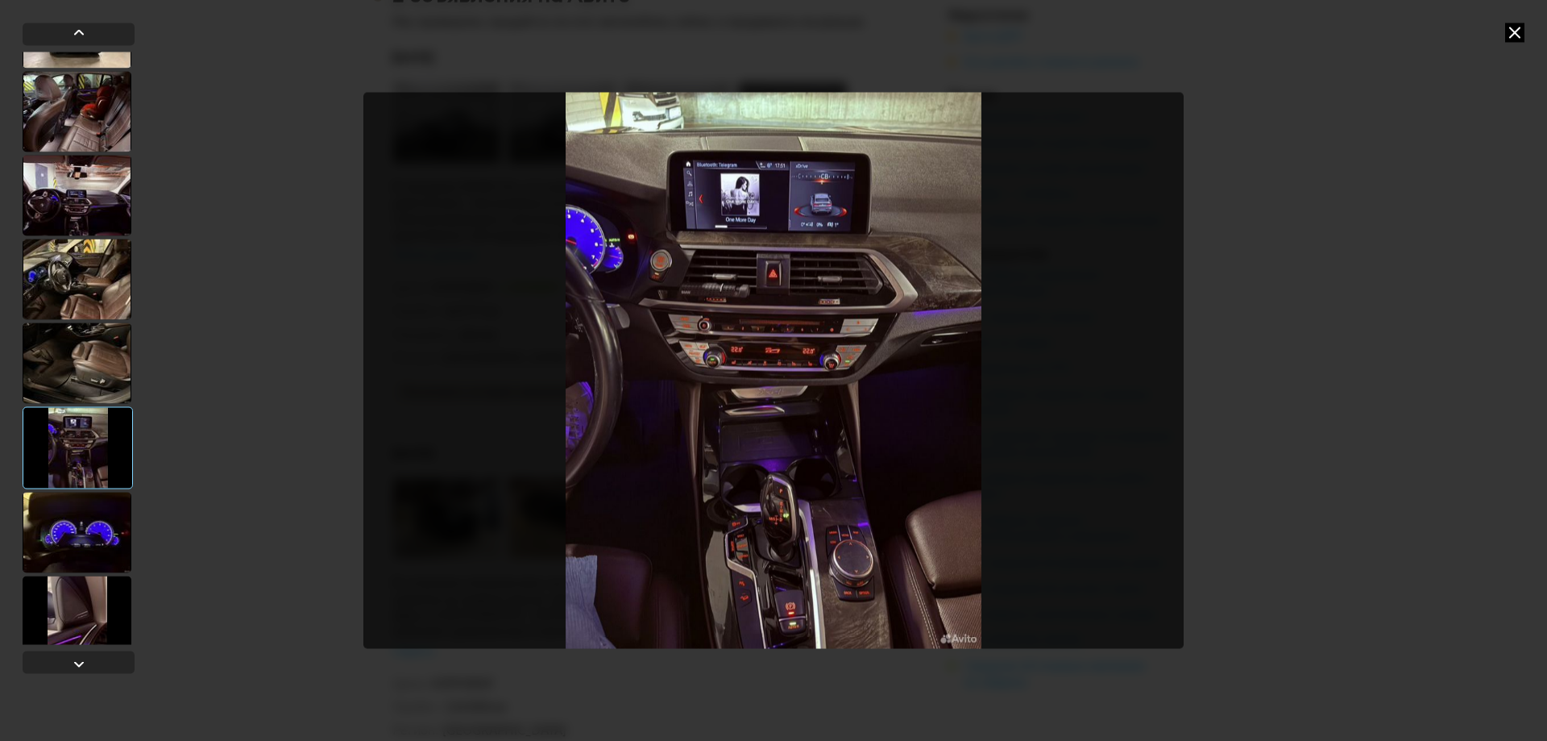
click at [96, 533] on div at bounding box center [77, 532] width 109 height 81
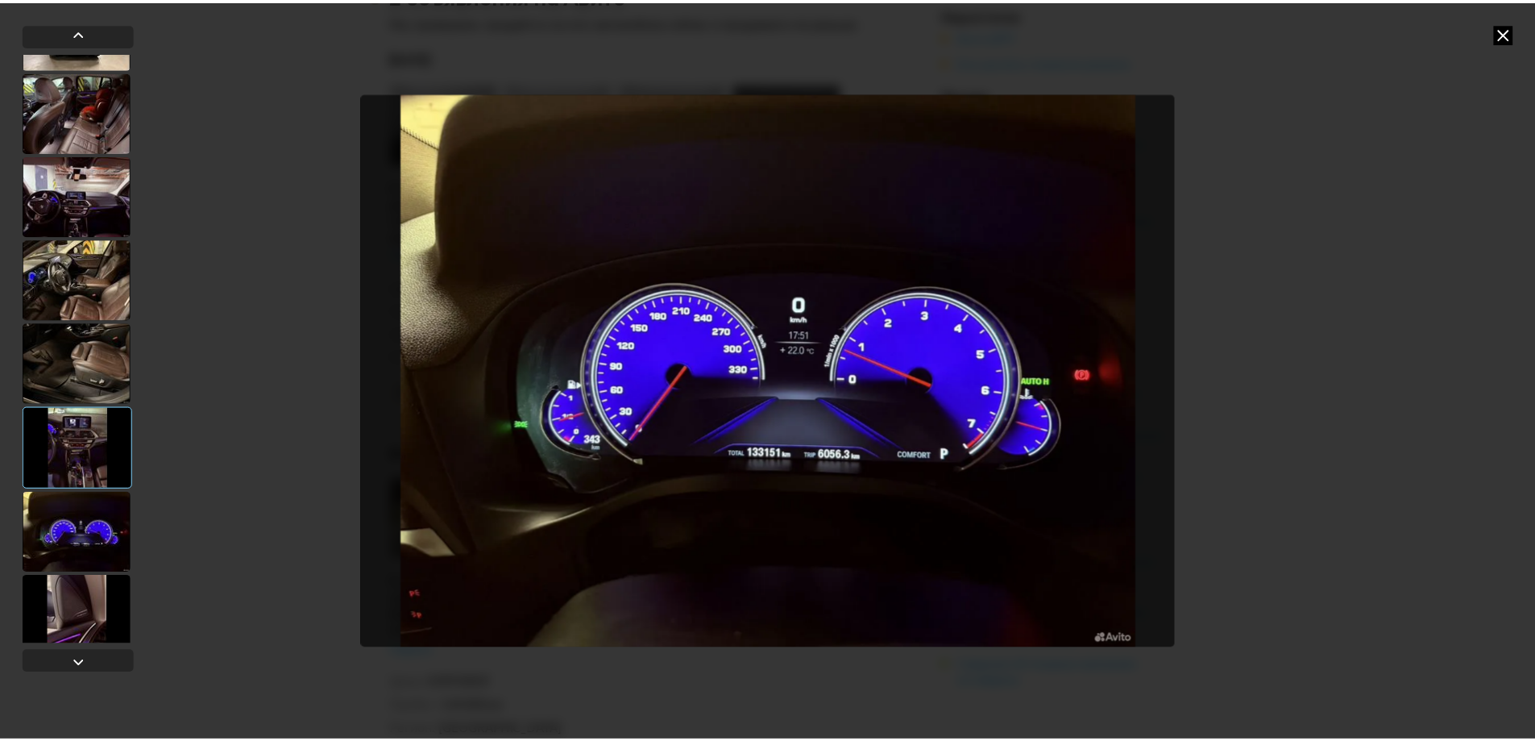
scroll to position [499, 0]
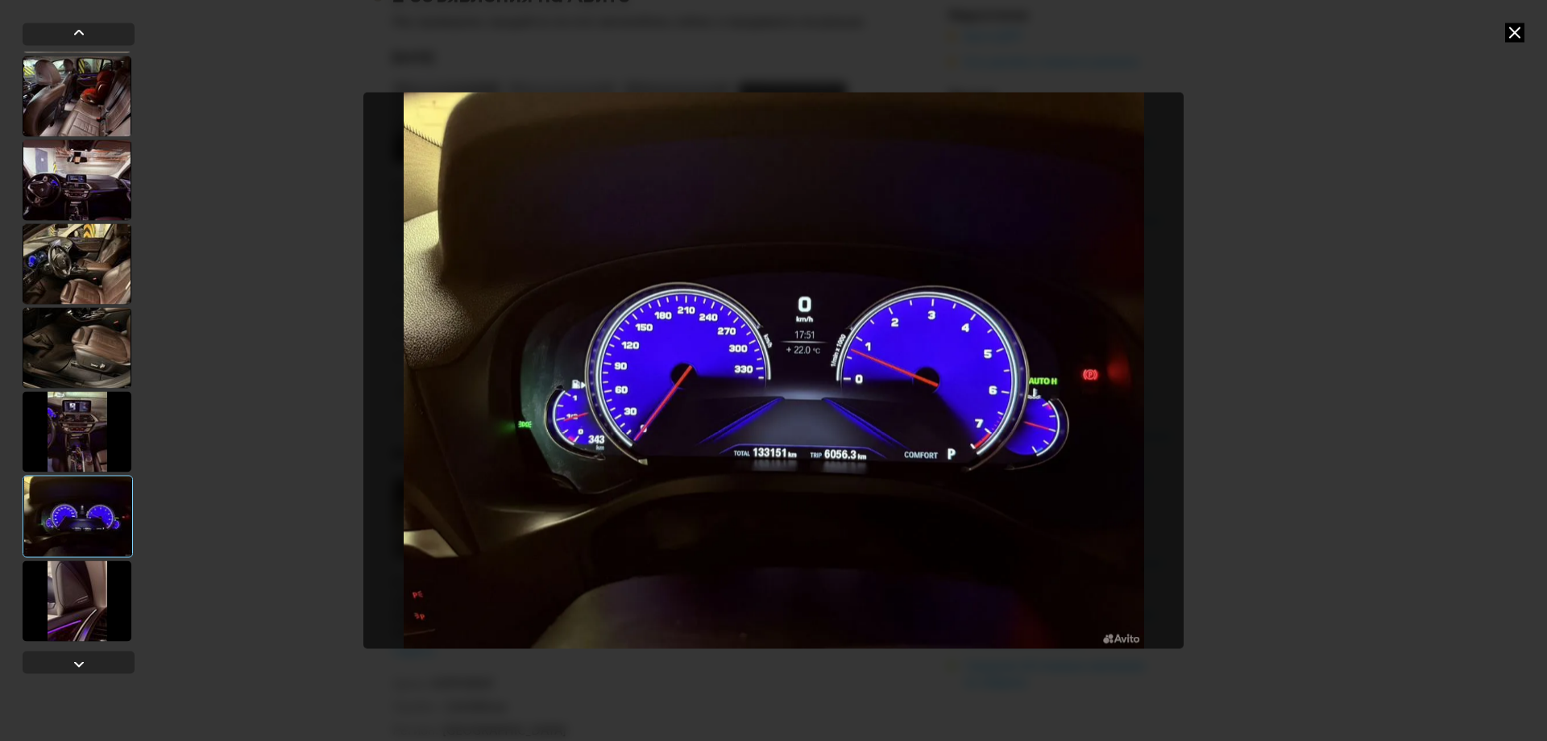
click at [99, 523] on div at bounding box center [78, 516] width 110 height 82
click at [90, 559] on div at bounding box center [79, 348] width 112 height 592
click at [85, 599] on div at bounding box center [77, 600] width 109 height 81
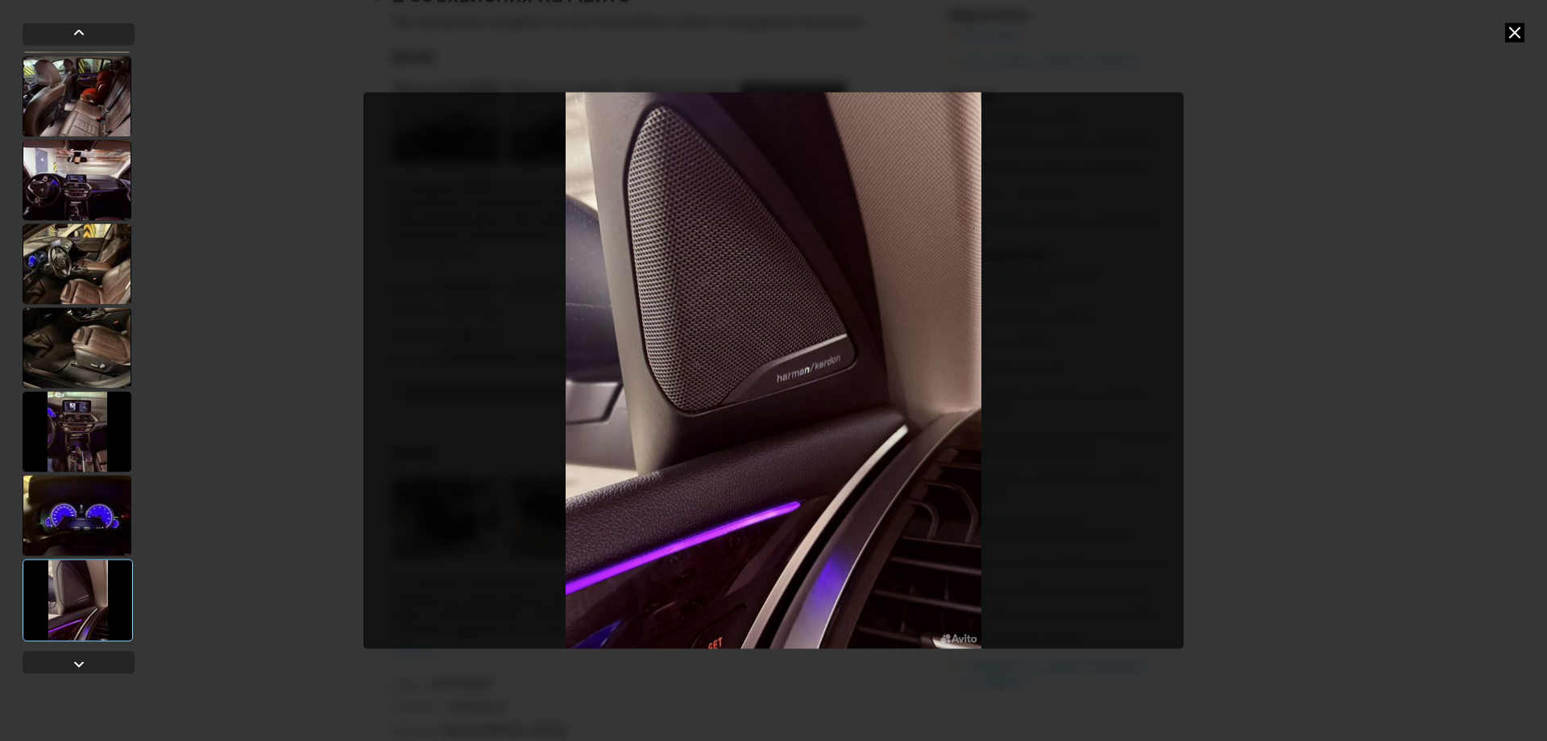
click at [1522, 32] on icon at bounding box center [1514, 32] width 19 height 19
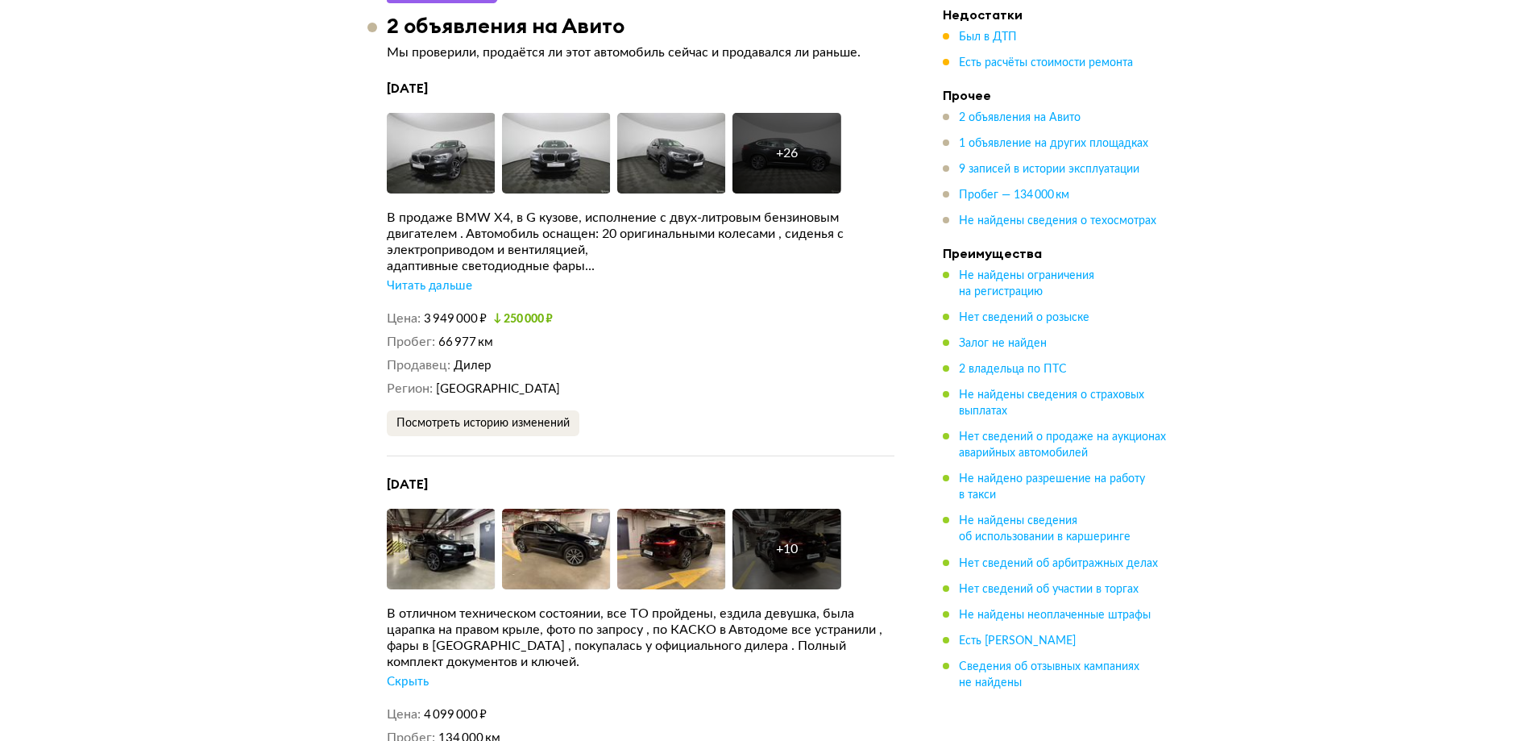
scroll to position [2323, 0]
